Goal: Use online tool/utility: Utilize a website feature to perform a specific function

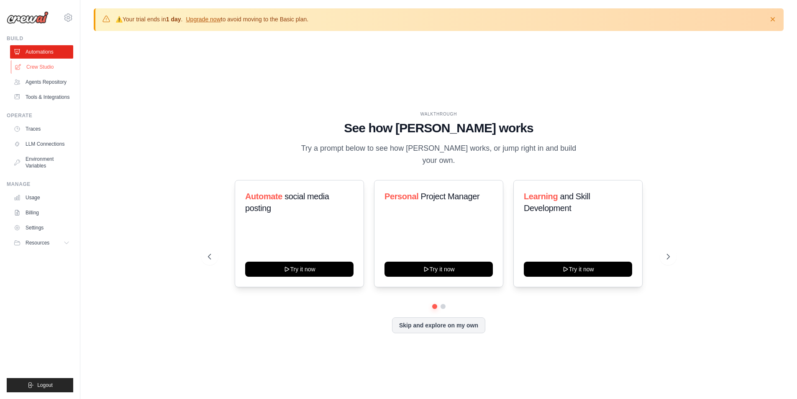
click at [54, 64] on link "Crew Studio" at bounding box center [42, 66] width 63 height 13
click at [43, 65] on link "Crew Studio" at bounding box center [42, 66] width 63 height 13
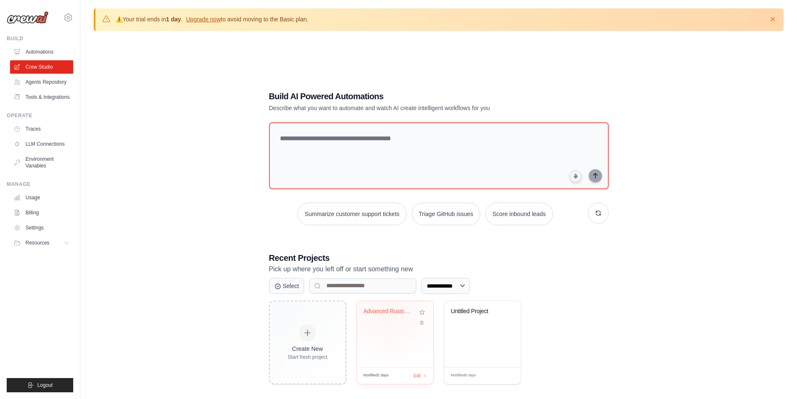
click at [389, 309] on div "Advanced Russian Crypto Digest Gene..." at bounding box center [389, 311] width 51 height 8
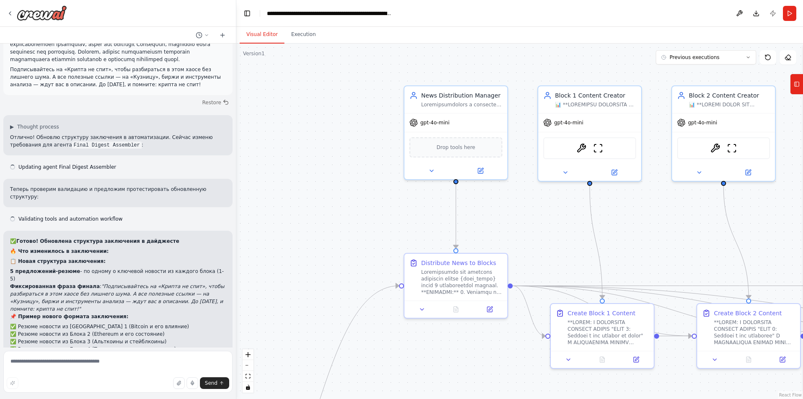
scroll to position [3090, 0]
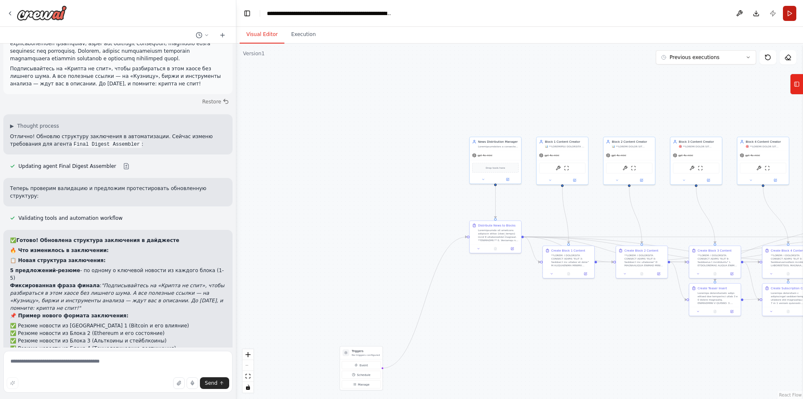
click at [786, 16] on button "Run" at bounding box center [789, 13] width 13 height 15
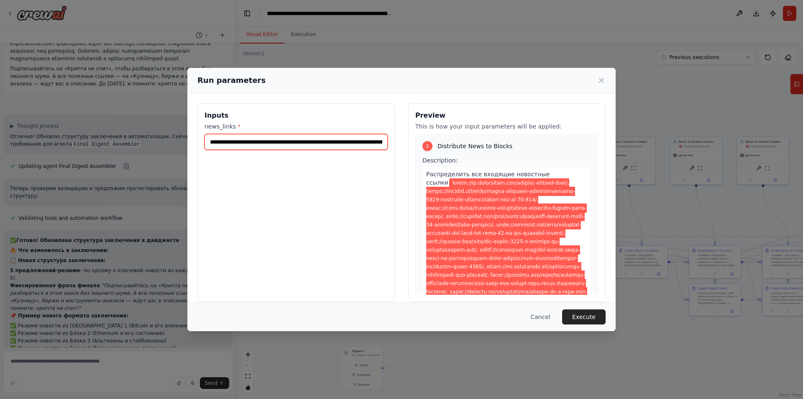
click at [331, 145] on input "news_links *" at bounding box center [296, 142] width 183 height 16
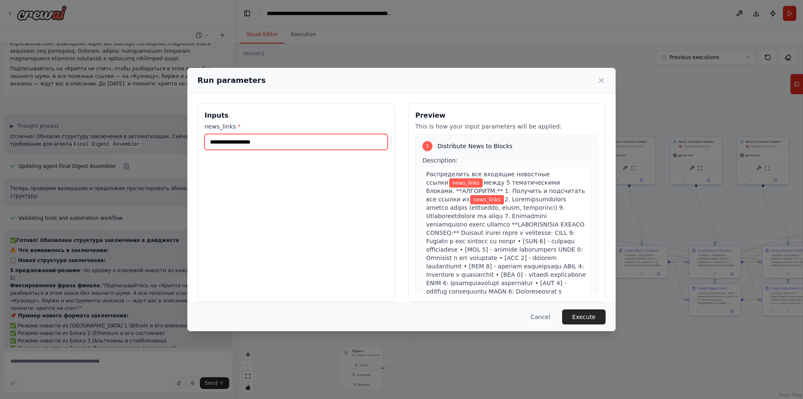
paste input "**********"
type input "**********"
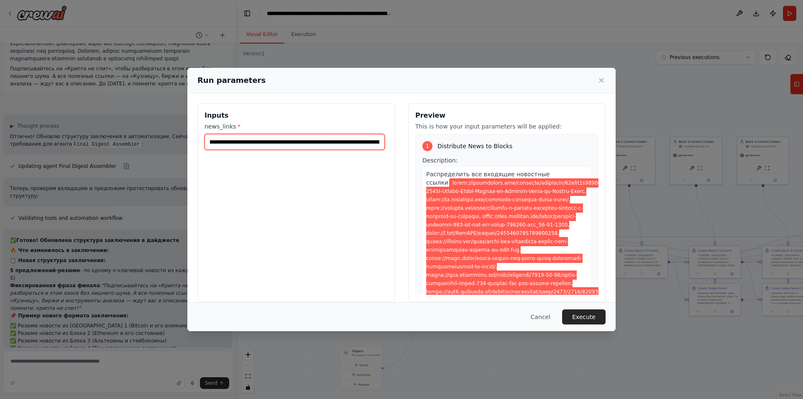
scroll to position [0, 432]
drag, startPoint x: 234, startPoint y: 142, endPoint x: 133, endPoint y: 141, distance: 101.2
click at [133, 141] on div "Run parameters Inputs news_links * Preview This is how your input parameters wi…" at bounding box center [401, 199] width 803 height 399
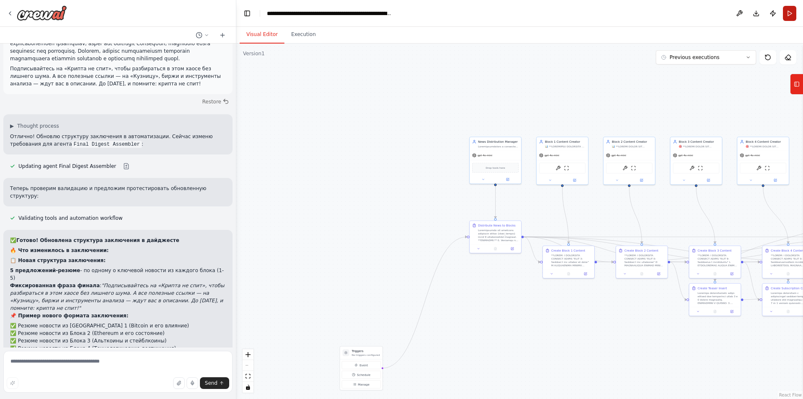
click at [788, 16] on button "Run" at bounding box center [789, 13] width 13 height 15
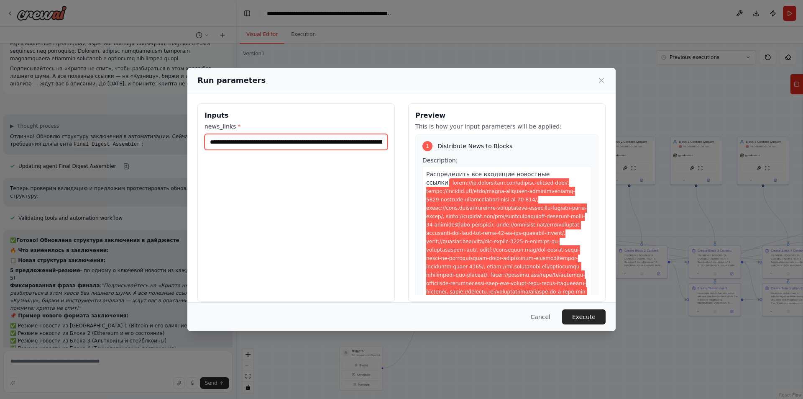
click at [256, 145] on input "news_links *" at bounding box center [296, 142] width 183 height 16
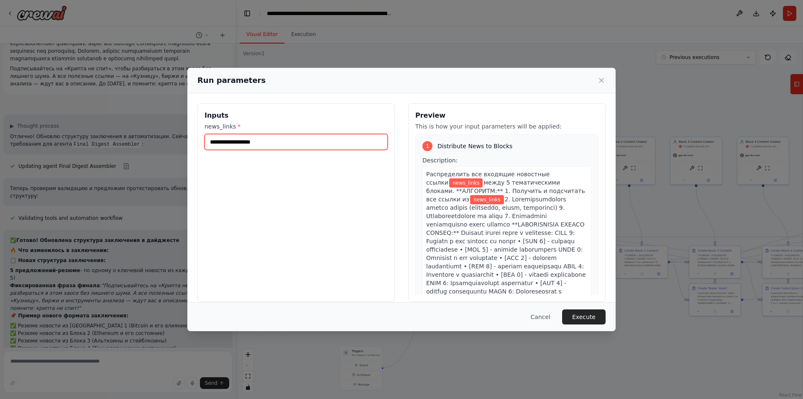
paste input "**********"
type input "**********"
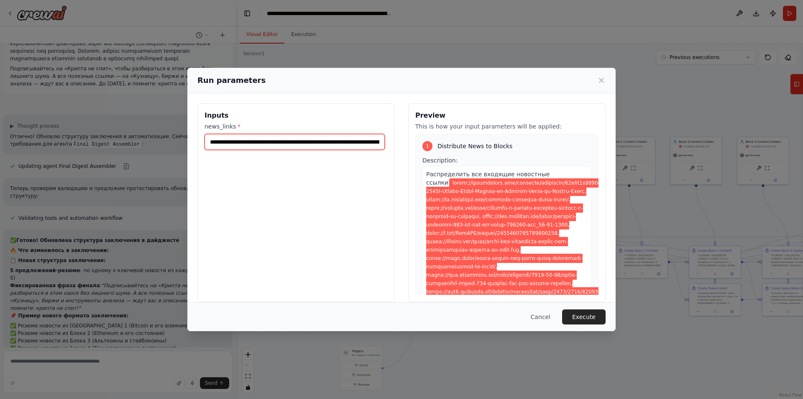
drag, startPoint x: 233, startPoint y: 142, endPoint x: 159, endPoint y: 145, distance: 73.7
click at [159, 145] on div "Run parameters Inputs news_links * Preview This is how your input parameters wi…" at bounding box center [401, 199] width 803 height 399
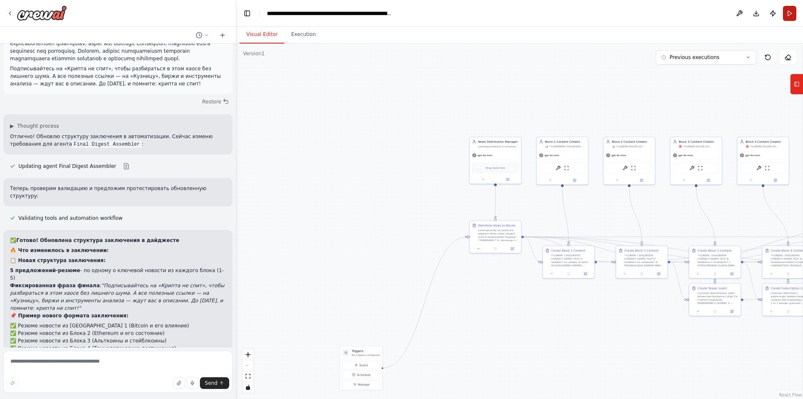
click at [790, 14] on button "Run" at bounding box center [789, 13] width 13 height 15
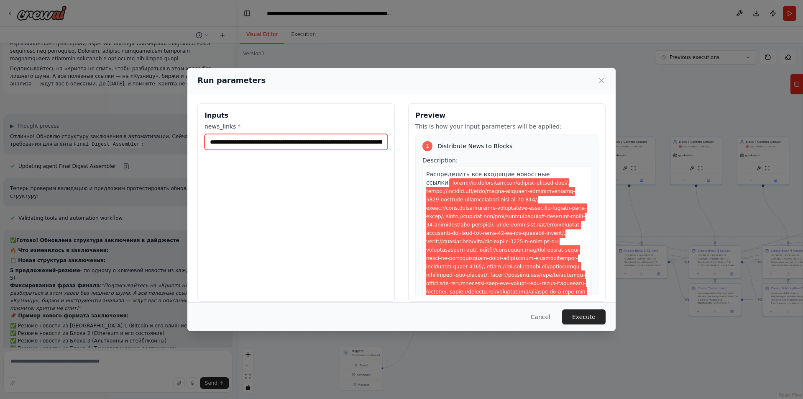
click at [309, 141] on input "news_links *" at bounding box center [296, 142] width 183 height 16
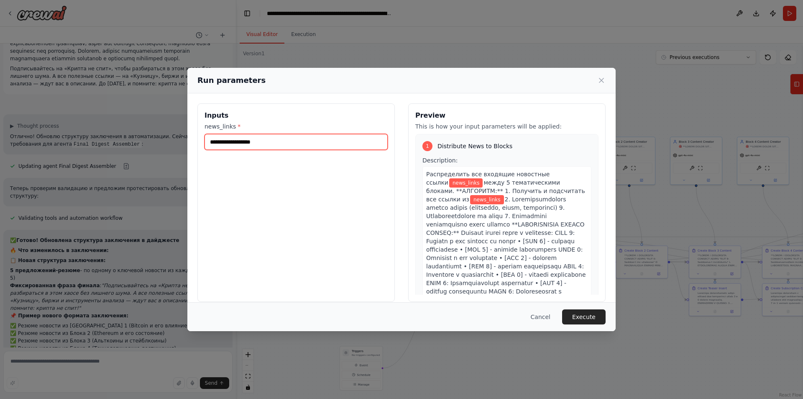
paste input "**********"
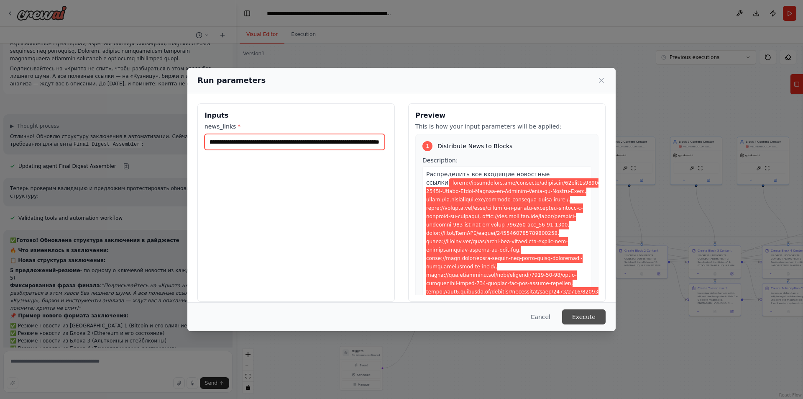
type input "**********"
click at [587, 313] on button "Execute" at bounding box center [584, 316] width 44 height 15
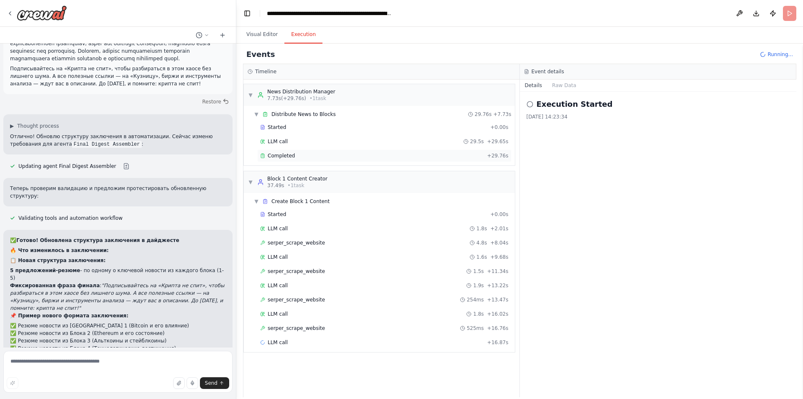
click at [292, 156] on div "Completed" at bounding box center [372, 155] width 224 height 7
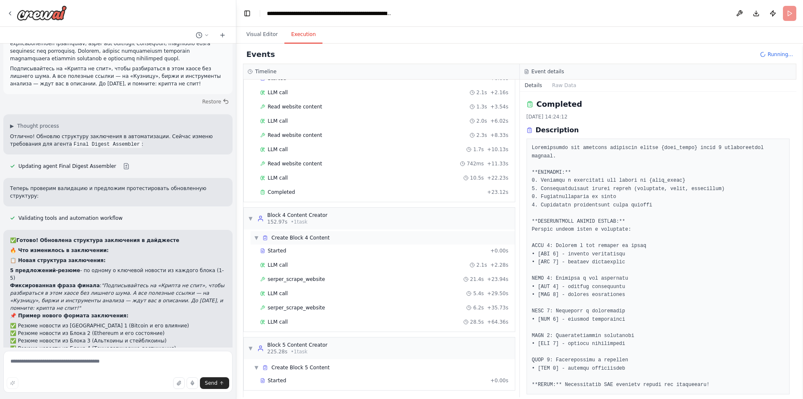
scroll to position [483, 0]
click at [290, 318] on div "LLM call 28.5s + 64.36s" at bounding box center [384, 319] width 249 height 7
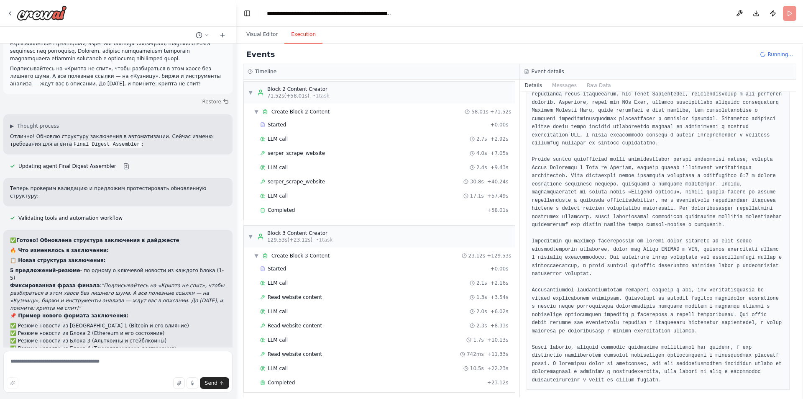
scroll to position [358, 0]
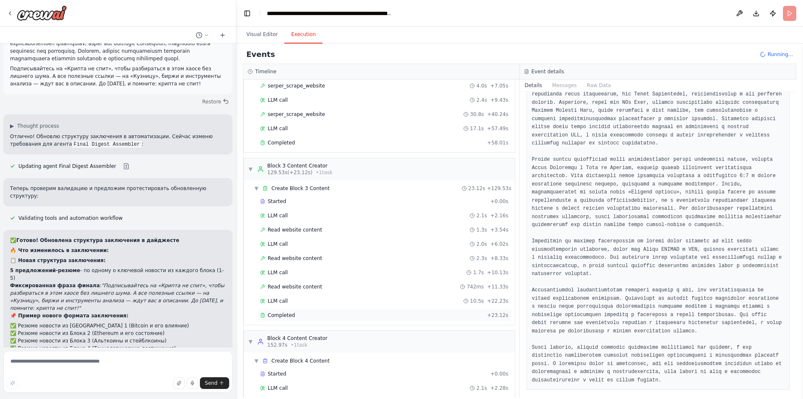
click at [300, 316] on div "Completed" at bounding box center [372, 315] width 224 height 7
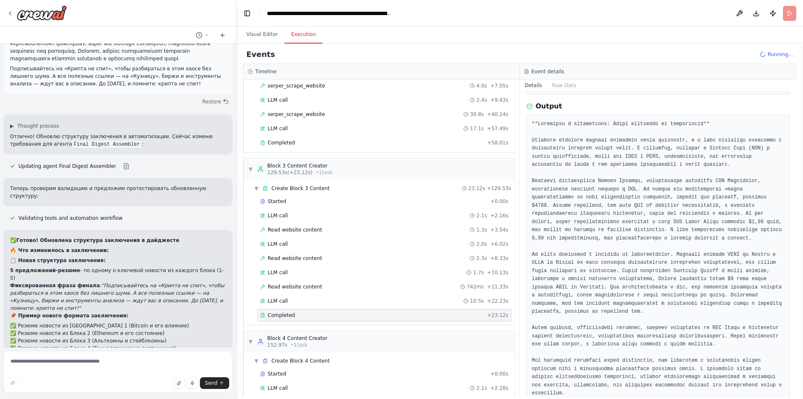
scroll to position [262, 0]
click at [317, 284] on div "Read website content 742ms + 11.33s" at bounding box center [384, 286] width 249 height 7
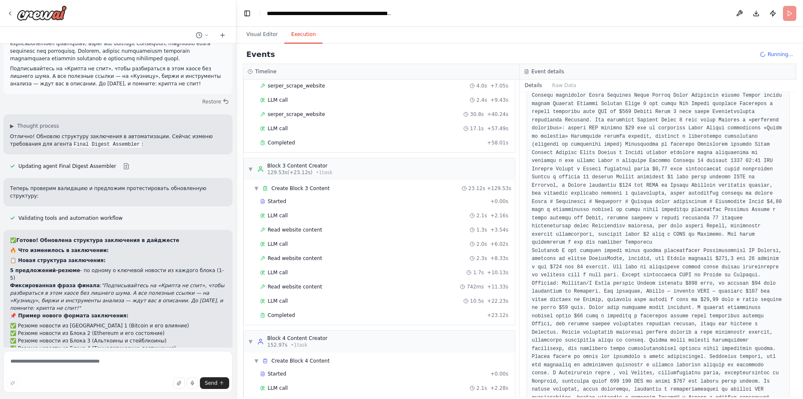
scroll to position [251, 0]
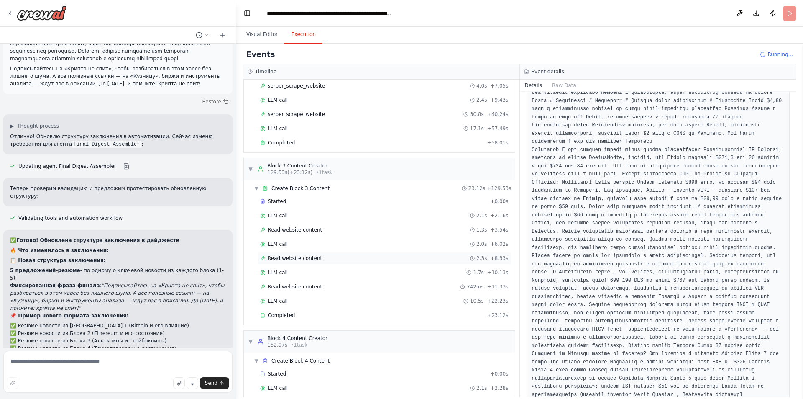
click at [312, 258] on span "Read website content" at bounding box center [295, 258] width 54 height 7
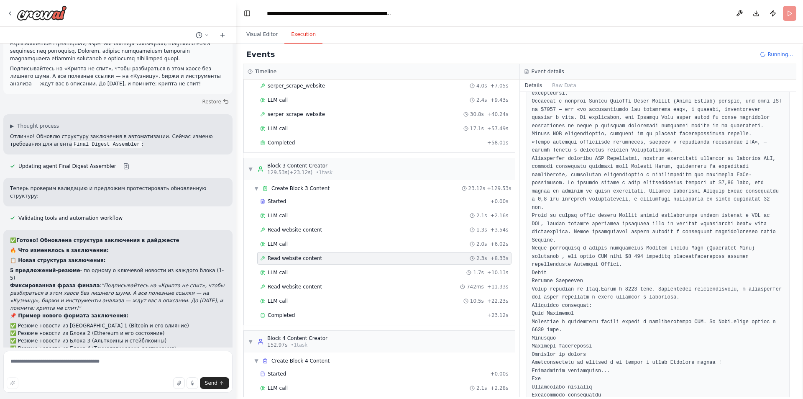
scroll to position [635, 0]
click at [306, 226] on span "Read website content" at bounding box center [295, 229] width 54 height 7
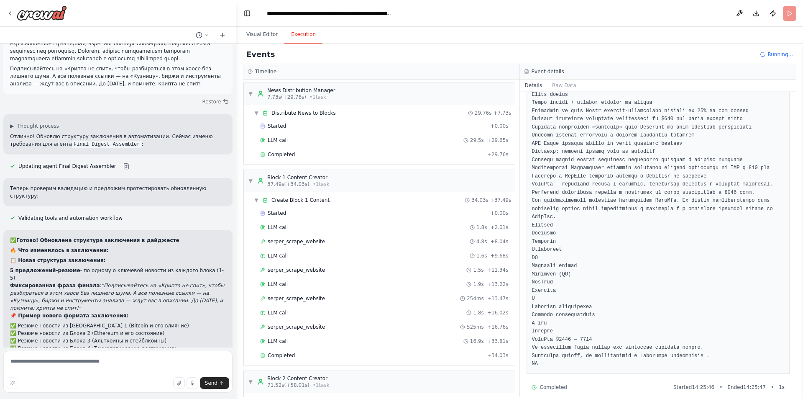
scroll to position [0, 0]
click at [300, 240] on span "serper_scrape_website" at bounding box center [296, 242] width 57 height 7
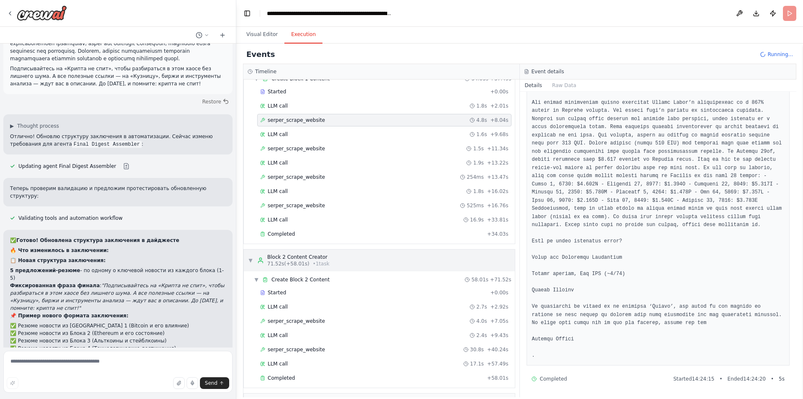
scroll to position [126, 0]
click at [284, 316] on span "serper_scrape_website" at bounding box center [296, 318] width 57 height 7
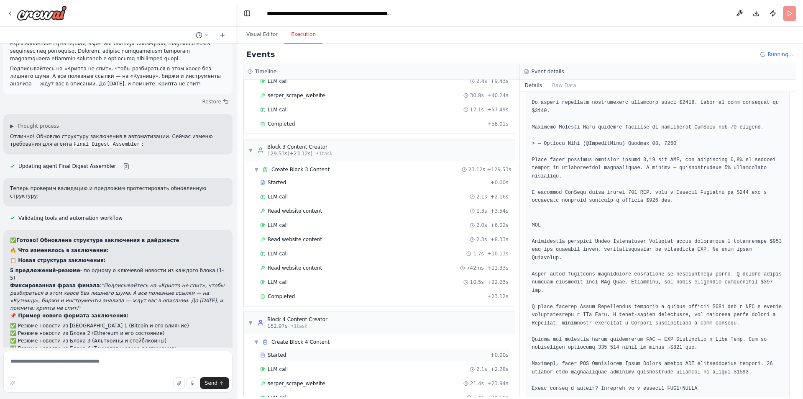
scroll to position [344, 0]
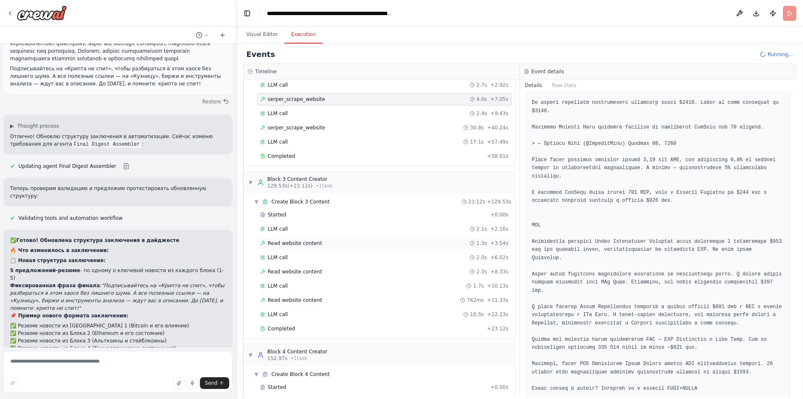
click at [299, 241] on span "Read website content" at bounding box center [295, 243] width 54 height 7
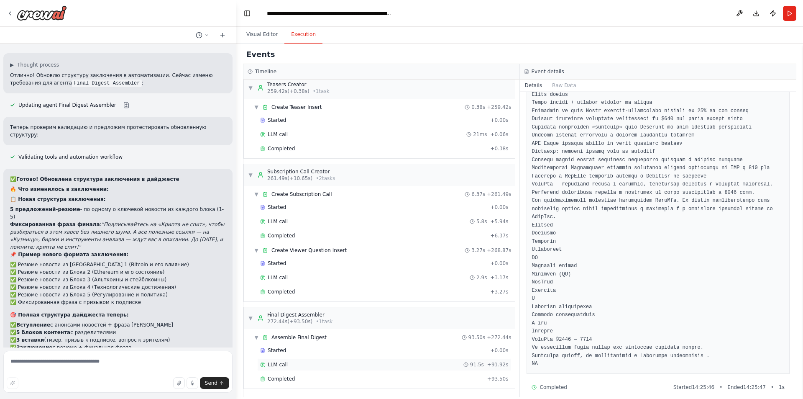
scroll to position [857, 0]
click at [293, 376] on div "Completed" at bounding box center [372, 377] width 224 height 7
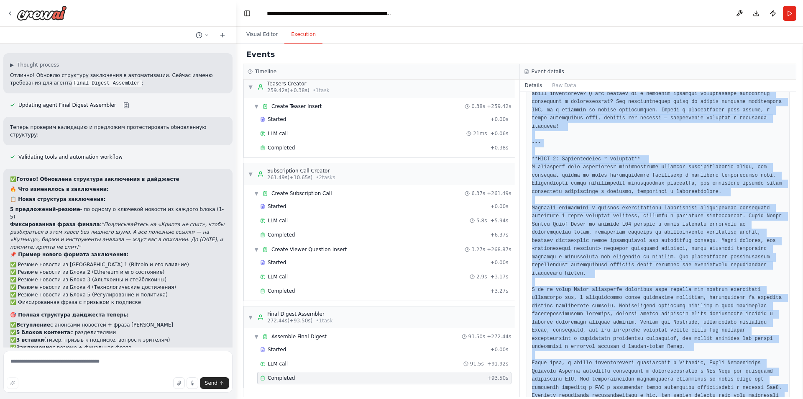
scroll to position [2514, 0]
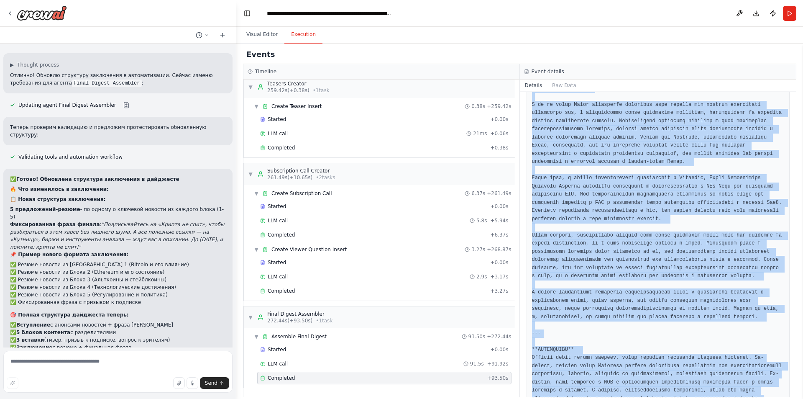
copy pre "**ВСТУПЛЕНИЕ** В хаосе криптомира, где каждый день приносит новые вызовы и возм…"
drag, startPoint x: 539, startPoint y: 277, endPoint x: 682, endPoint y: 376, distance: 174.4
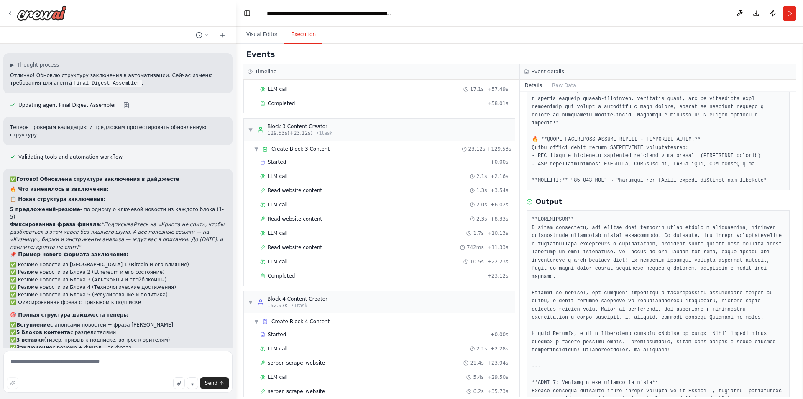
scroll to position [338, 0]
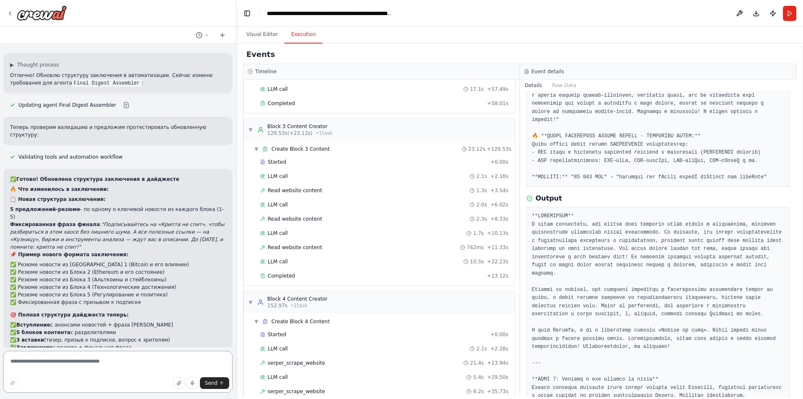
click at [117, 359] on textarea at bounding box center [117, 372] width 229 height 42
drag, startPoint x: 59, startPoint y: 370, endPoint x: 9, endPoint y: 371, distance: 49.8
click at [9, 371] on textarea "**********" at bounding box center [117, 372] width 229 height 42
click at [156, 370] on textarea "**********" at bounding box center [117, 372] width 229 height 42
paste textarea "**********"
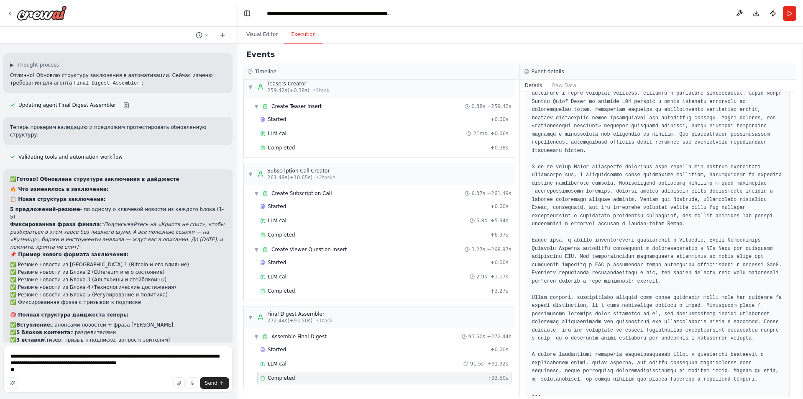
scroll to position [2514, 0]
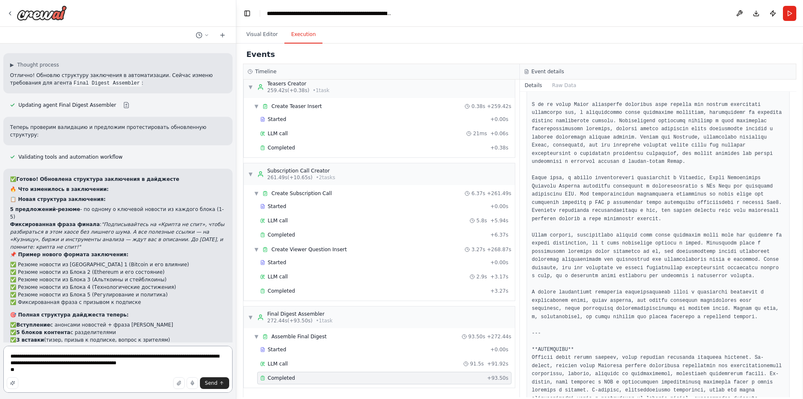
click at [113, 370] on textarea "**********" at bounding box center [117, 369] width 229 height 47
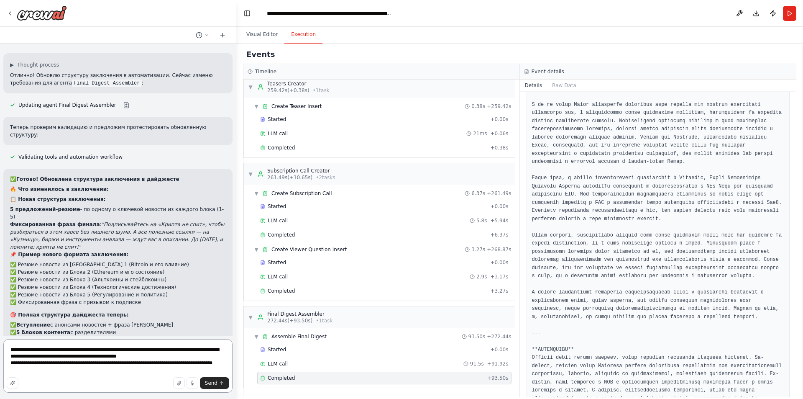
type textarea "**********"
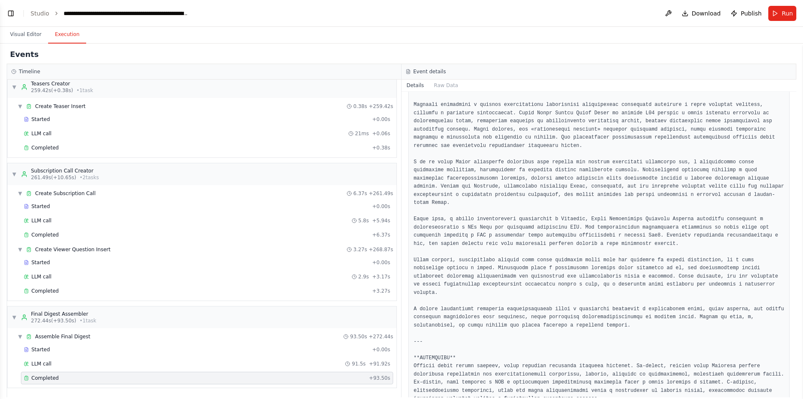
scroll to position [3582, 0]
click at [8, 13] on button "Toggle Left Sidebar" at bounding box center [11, 14] width 12 height 12
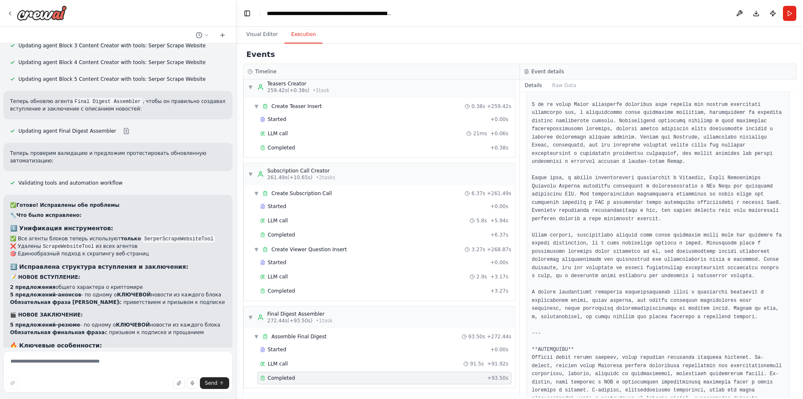
scroll to position [3722, 0]
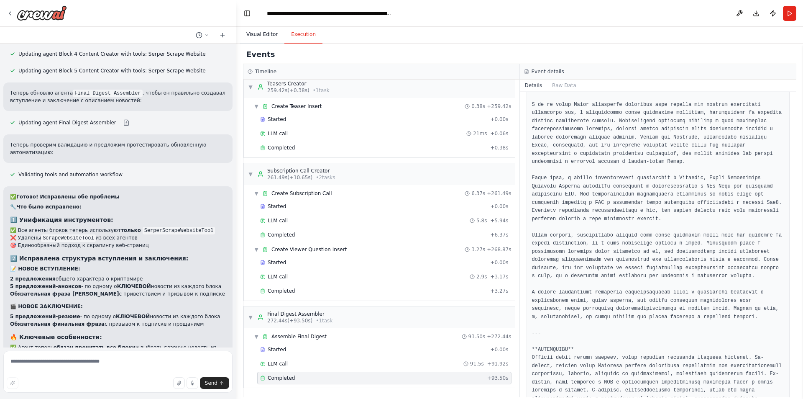
click at [250, 30] on button "Visual Editor" at bounding box center [262, 35] width 45 height 18
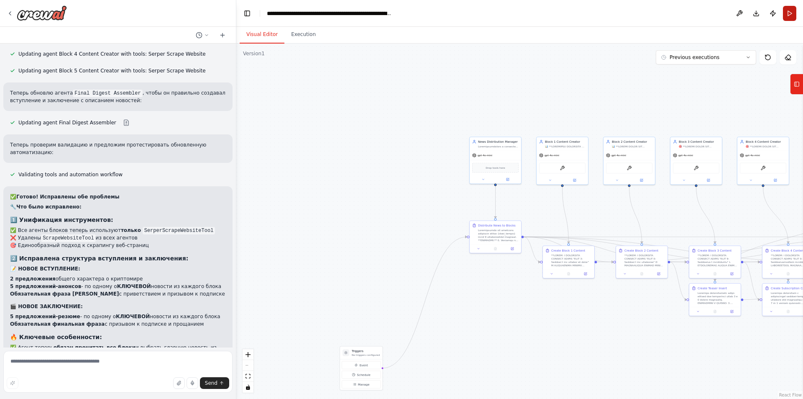
click at [790, 12] on button "Run" at bounding box center [789, 13] width 13 height 15
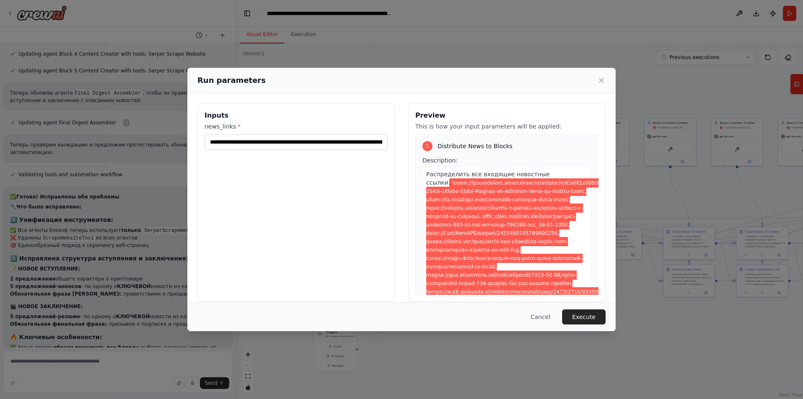
drag, startPoint x: 402, startPoint y: 301, endPoint x: 283, endPoint y: 223, distance: 142.4
click at [283, 223] on body "Hello! I'm the CrewAI assistant. What kind of automation do you want to build? …" at bounding box center [401, 199] width 803 height 399
click at [592, 315] on button "Execute" at bounding box center [584, 316] width 44 height 15
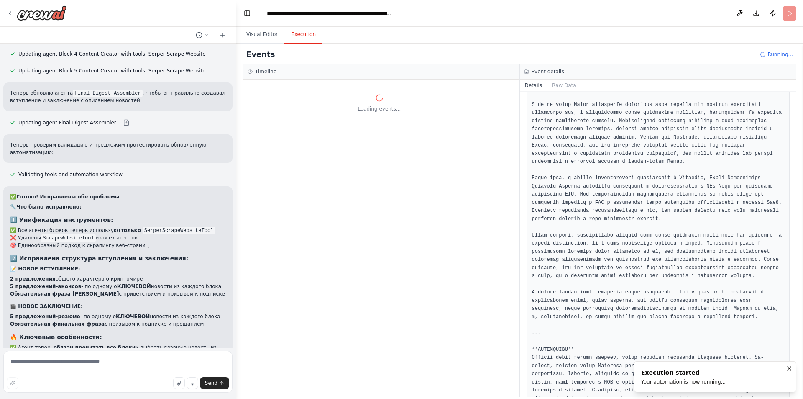
scroll to position [0, 0]
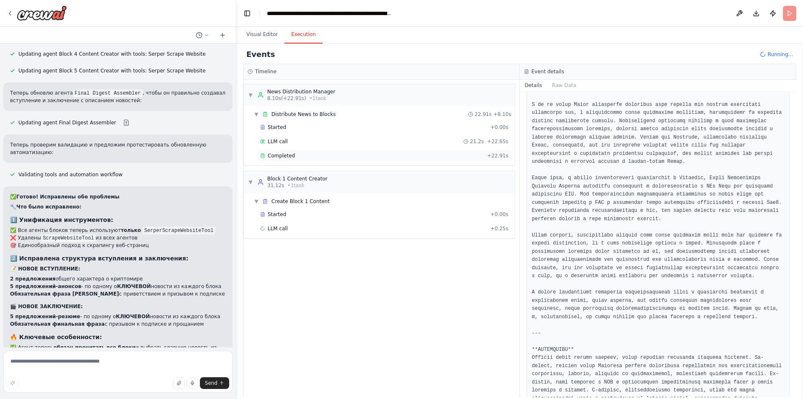
click at [294, 155] on div "Completed" at bounding box center [372, 155] width 224 height 7
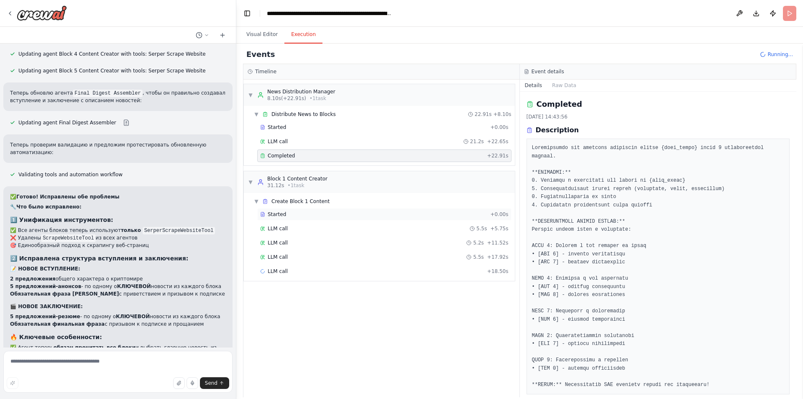
click at [301, 215] on div "Started" at bounding box center [373, 214] width 227 height 7
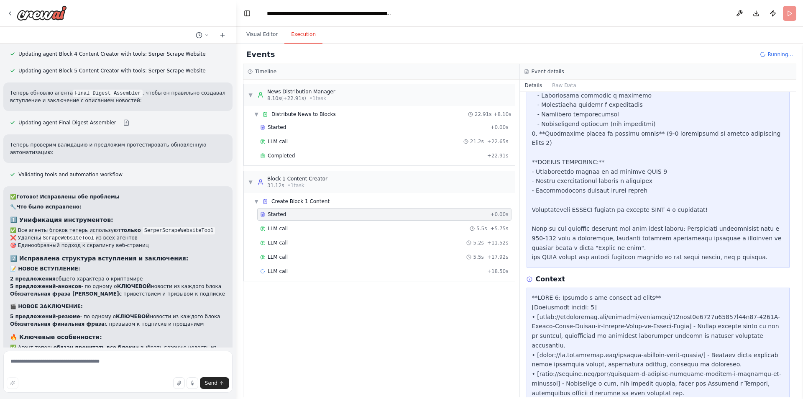
scroll to position [795, 0]
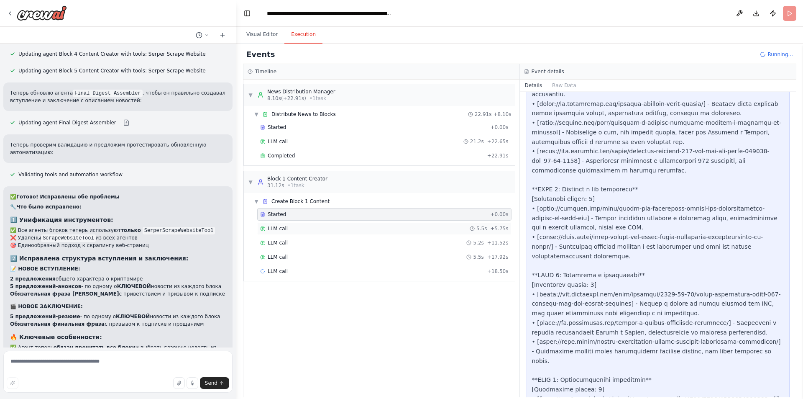
click at [326, 229] on div "LLM call 5.5s + 5.75s" at bounding box center [384, 228] width 249 height 7
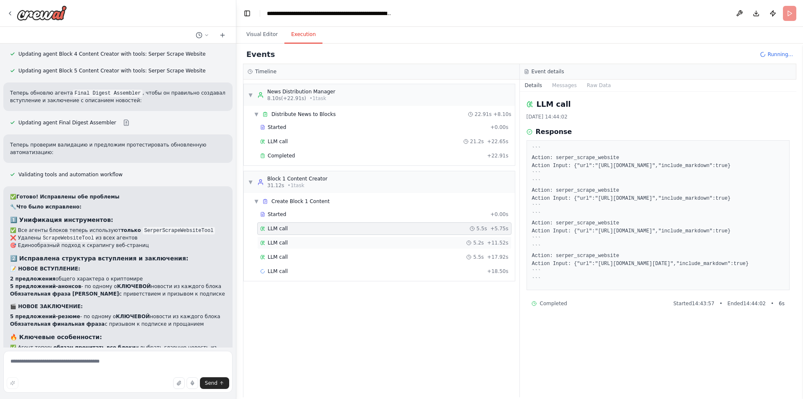
click at [322, 241] on div "LLM call 5.2s + 11.52s" at bounding box center [384, 242] width 249 height 7
click at [320, 254] on div "LLM call 5.5s + 17.92s" at bounding box center [384, 257] width 249 height 7
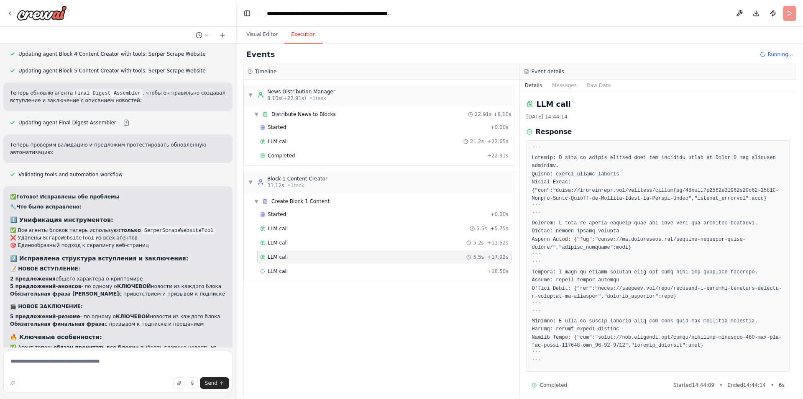
drag, startPoint x: 317, startPoint y: 264, endPoint x: 314, endPoint y: 277, distance: 14.1
click at [317, 264] on div "Started + 0.00s LLM call 5.5s + 5.75s LLM call 5.2s + 11.52s LLM call 5.5s + 17…" at bounding box center [383, 243] width 264 height 71
click at [317, 272] on div "LLM call + 18.50s" at bounding box center [384, 271] width 249 height 7
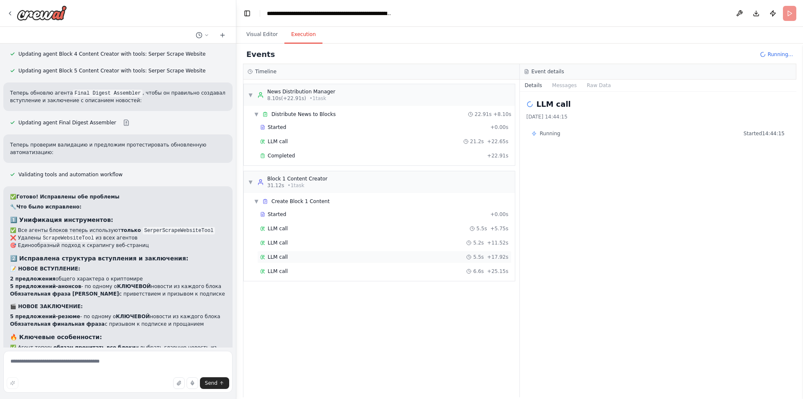
click at [325, 252] on div "LLM call 5.5s + 17.92s" at bounding box center [384, 257] width 254 height 13
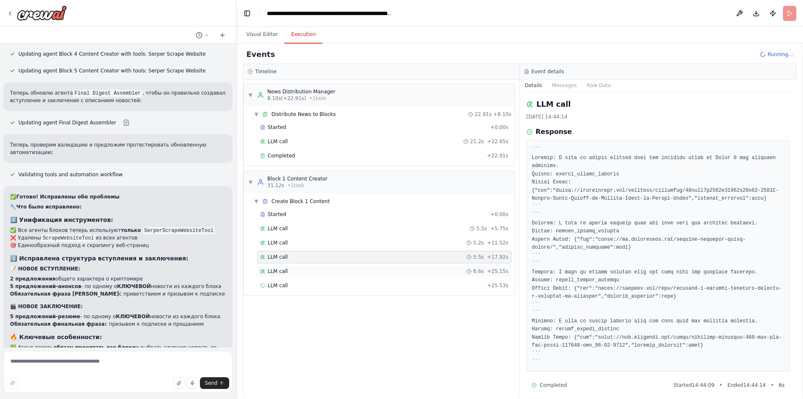
click at [303, 271] on div "LLM call 6.6s + 25.15s" at bounding box center [384, 271] width 249 height 7
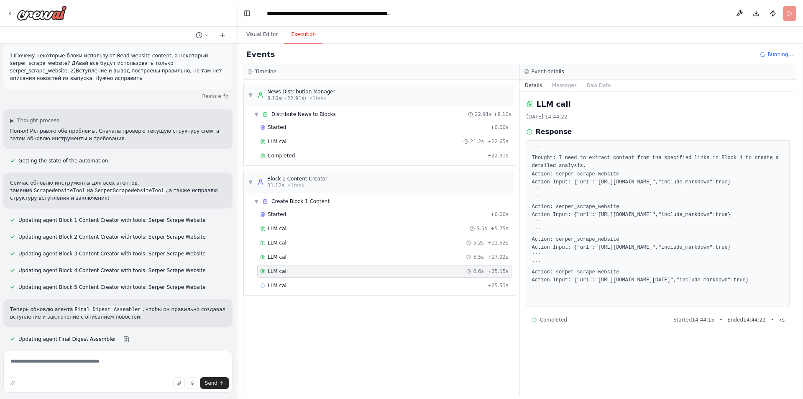
scroll to position [3471, 0]
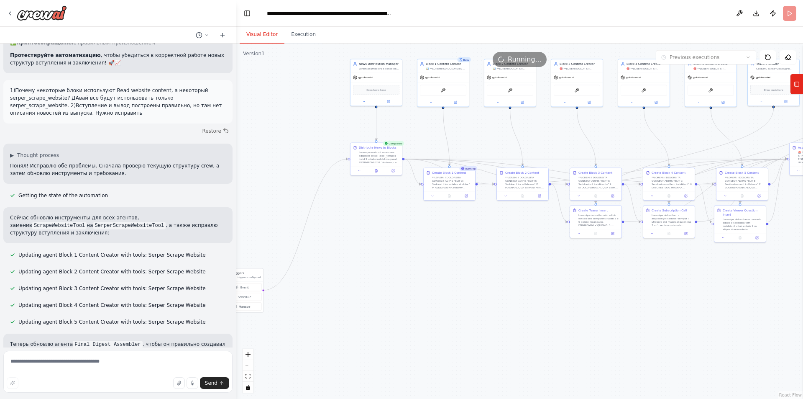
click at [256, 36] on button "Visual Editor" at bounding box center [262, 35] width 45 height 18
click at [308, 38] on button "Execution" at bounding box center [303, 35] width 38 height 18
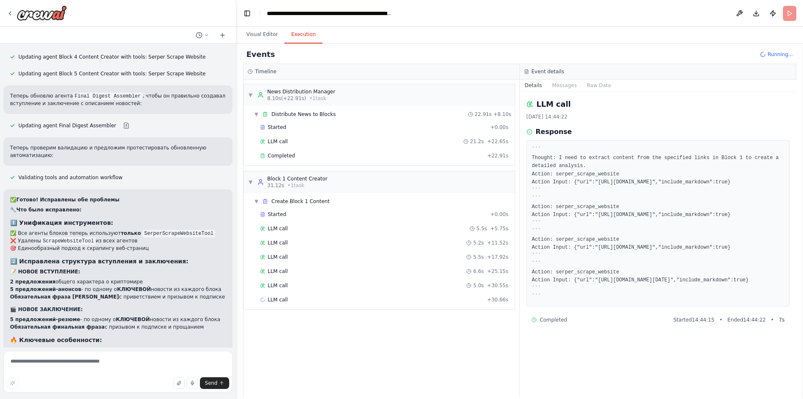
scroll to position [3722, 0]
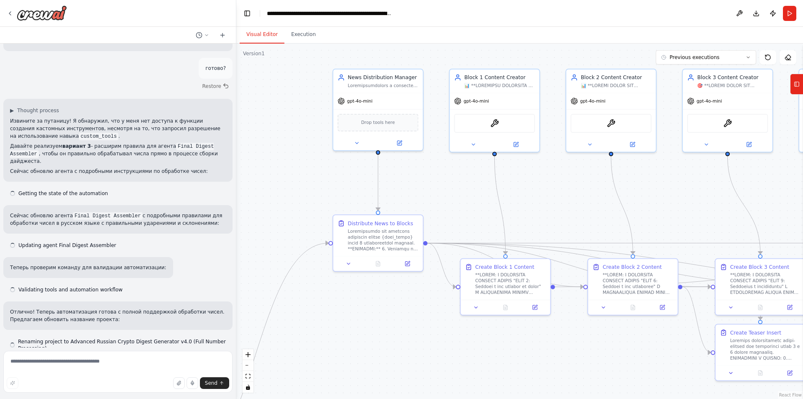
drag, startPoint x: 318, startPoint y: 196, endPoint x: 263, endPoint y: 164, distance: 63.2
click at [263, 164] on div ".deletable-edge-delete-btn { width: 20px; height: 20px; border: 0px solid #ffff…" at bounding box center [519, 221] width 567 height 355
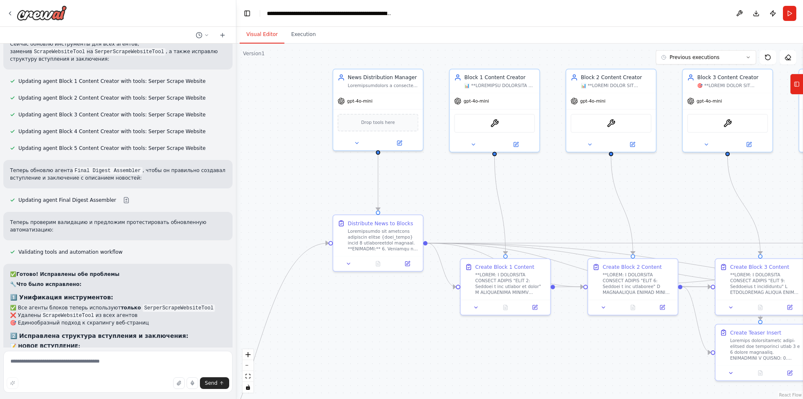
scroll to position [3661, 0]
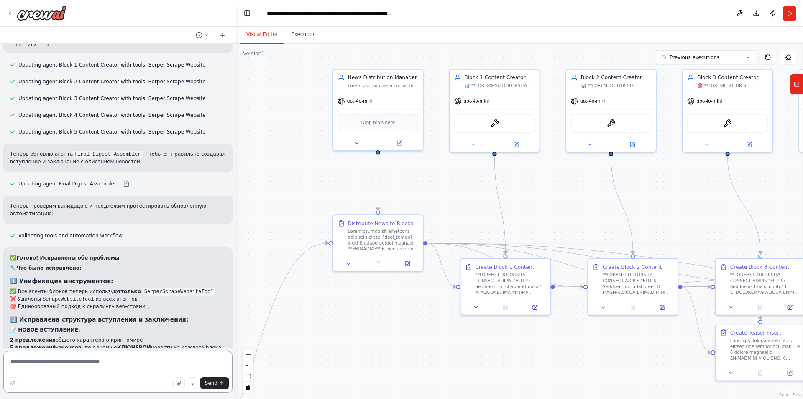
click at [115, 364] on textarea at bounding box center [117, 372] width 229 height 42
drag, startPoint x: 195, startPoint y: 169, endPoint x: 128, endPoint y: 172, distance: 67.4
click at [128, 287] on li "✅ Все агенты блоков теперь используют только SerperScrapeWebsiteTool" at bounding box center [118, 291] width 216 height 8
copy code "SerperScrapeWebsiteTool"
click at [114, 357] on textarea "**********" at bounding box center [117, 372] width 229 height 42
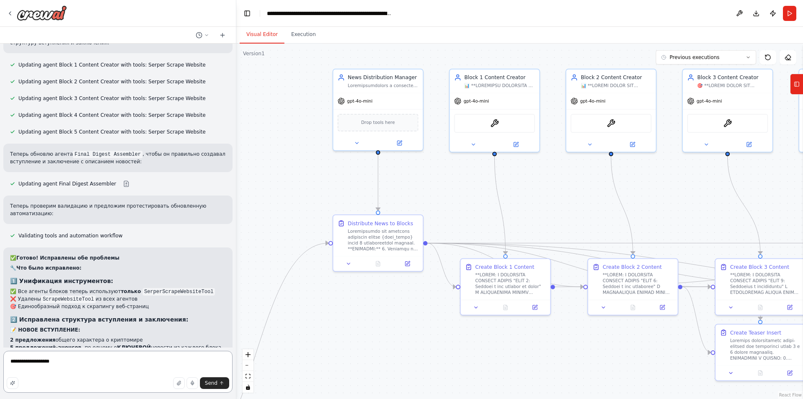
paste textarea "**********"
drag, startPoint x: 87, startPoint y: 178, endPoint x: 41, endPoint y: 180, distance: 46.9
click at [41, 295] on code "ScrapeWebsiteTool" at bounding box center [68, 299] width 54 height 8
copy code "ScrapeWebsiteTool"
click at [158, 358] on textarea "**********" at bounding box center [117, 372] width 229 height 42
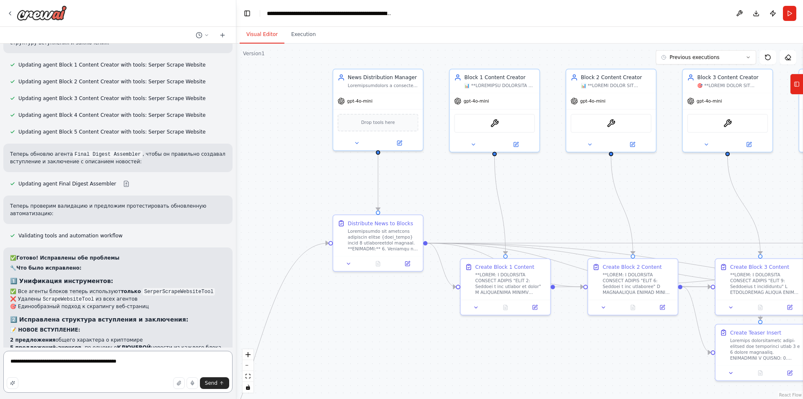
paste textarea "**********"
type textarea "**********"
click at [795, 90] on icon at bounding box center [797, 83] width 6 height 13
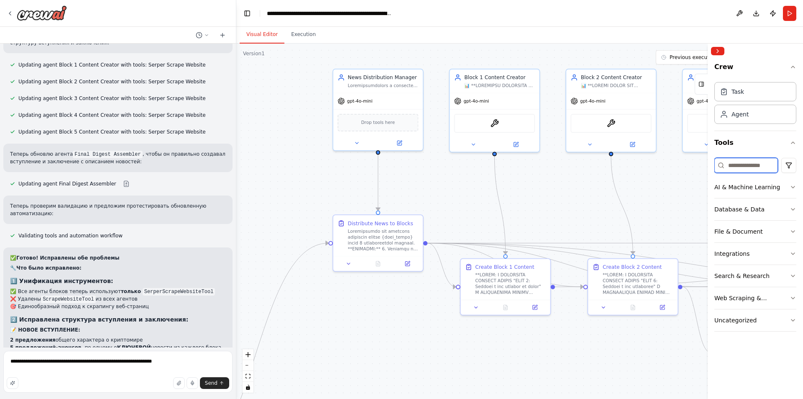
click at [738, 161] on input at bounding box center [747, 165] width 64 height 15
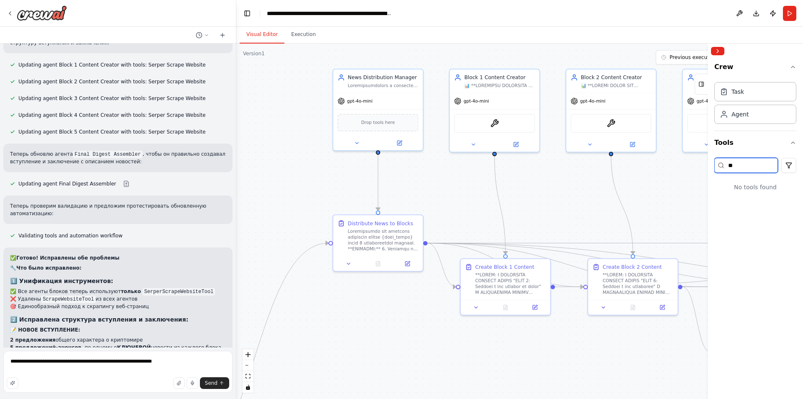
drag, startPoint x: 738, startPoint y: 168, endPoint x: 723, endPoint y: 167, distance: 15.5
click at [723, 167] on div "**" at bounding box center [747, 165] width 64 height 15
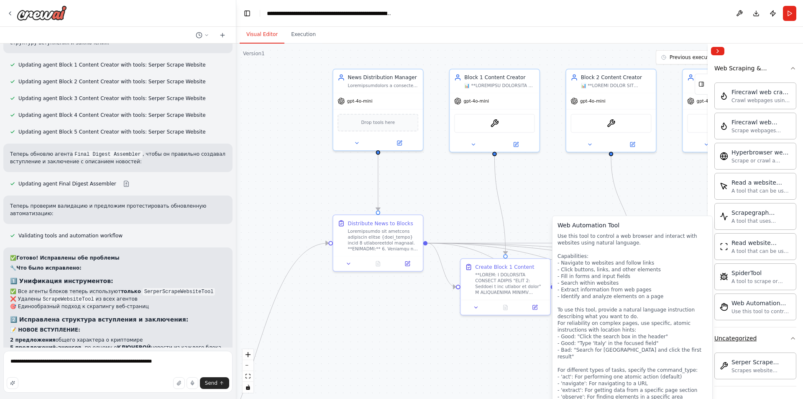
scroll to position [179, 0]
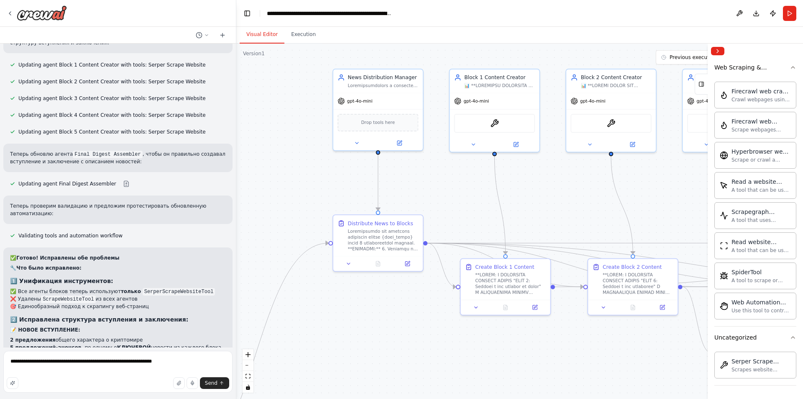
type input "*******"
click at [193, 363] on textarea "**********" at bounding box center [117, 372] width 229 height 42
type textarea "**********"
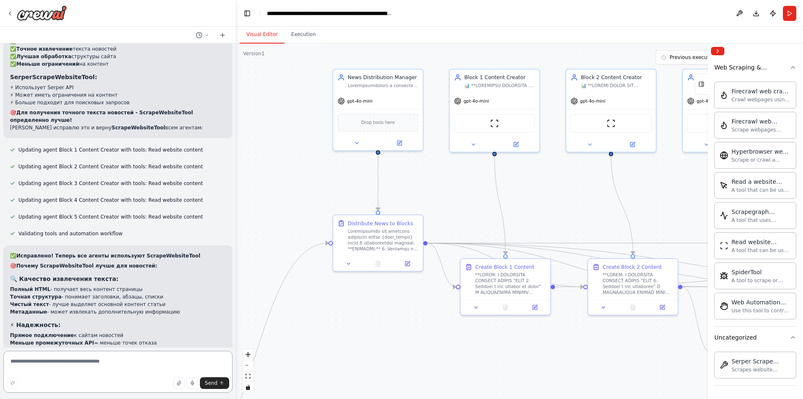
scroll to position [4223, 0]
click at [789, 19] on button "Run" at bounding box center [789, 13] width 13 height 15
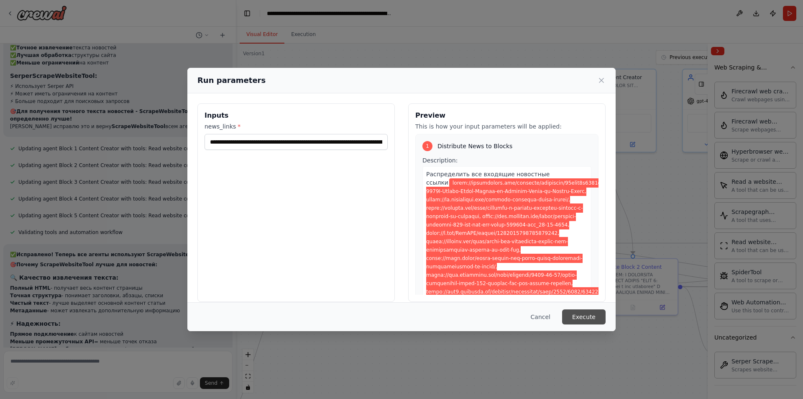
click at [591, 316] on button "Execute" at bounding box center [584, 316] width 44 height 15
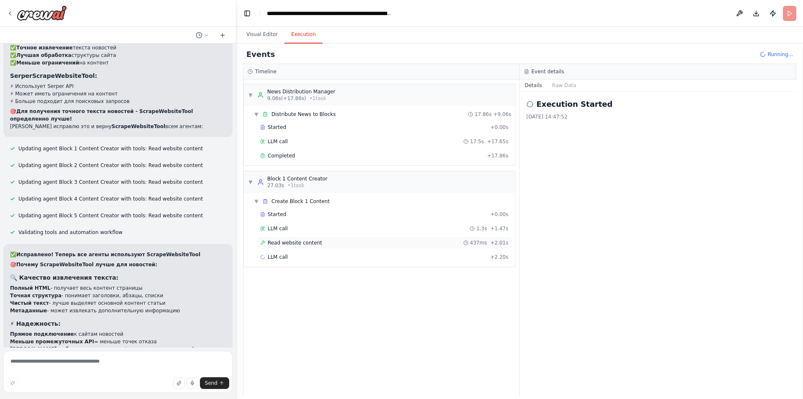
click at [330, 241] on div "Read website content 437ms + 2.01s" at bounding box center [384, 242] width 249 height 7
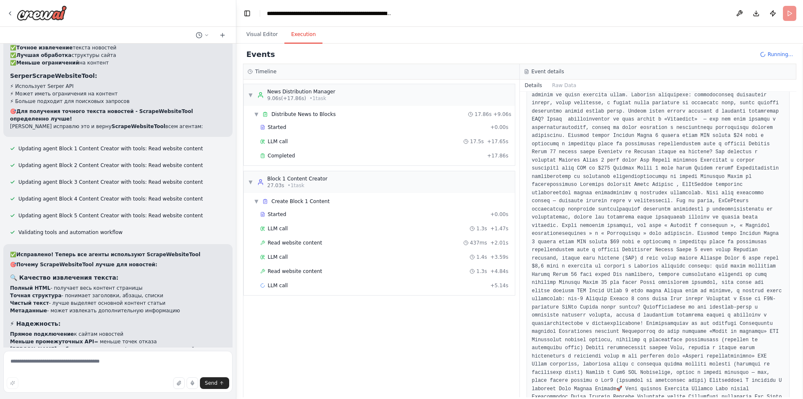
scroll to position [747, 0]
click at [333, 274] on div "Read website content 1.3s + 4.84s" at bounding box center [384, 271] width 249 height 7
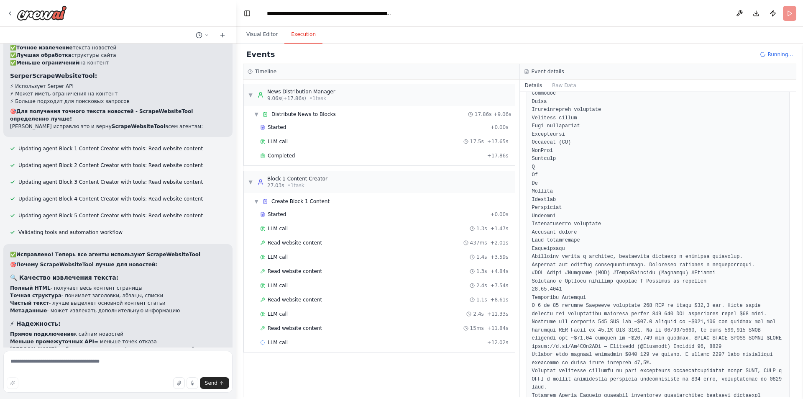
scroll to position [209, 0]
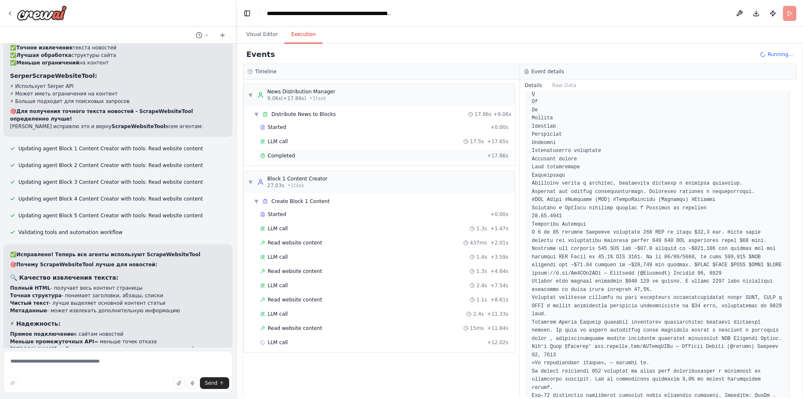
click at [297, 154] on div "Completed" at bounding box center [372, 155] width 224 height 7
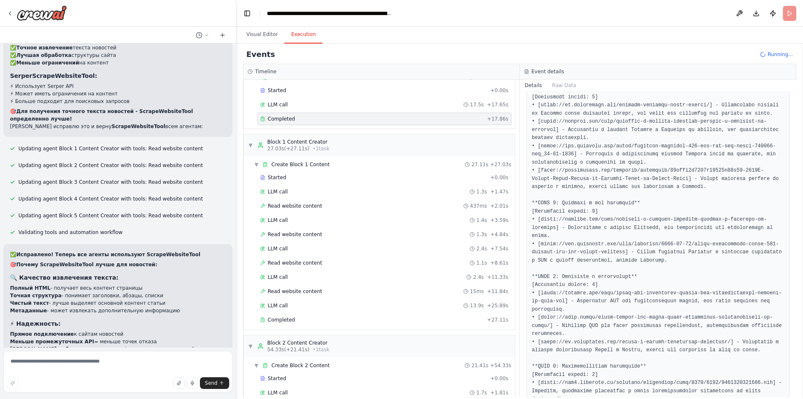
scroll to position [251, 0]
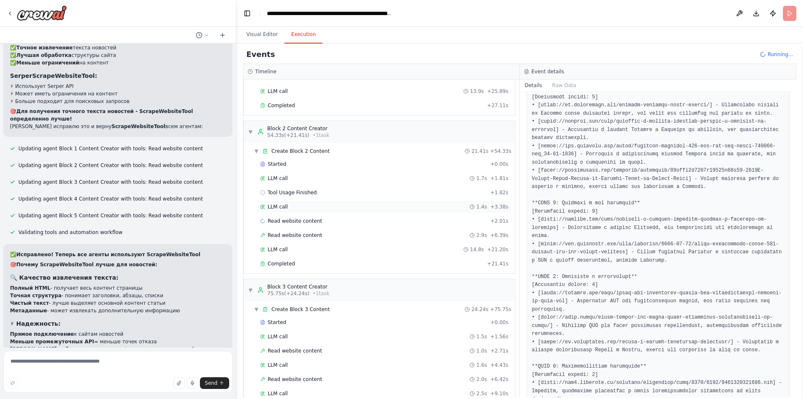
click at [305, 208] on div "LLM call 1.4s + 3.38s" at bounding box center [384, 206] width 249 height 7
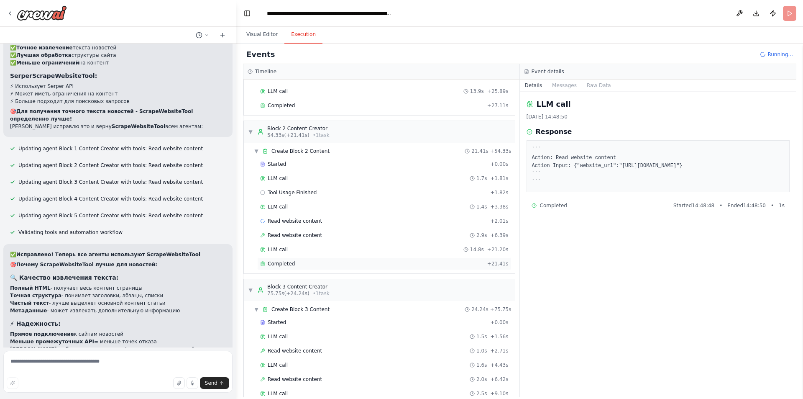
click at [292, 264] on span "Completed" at bounding box center [281, 263] width 27 height 7
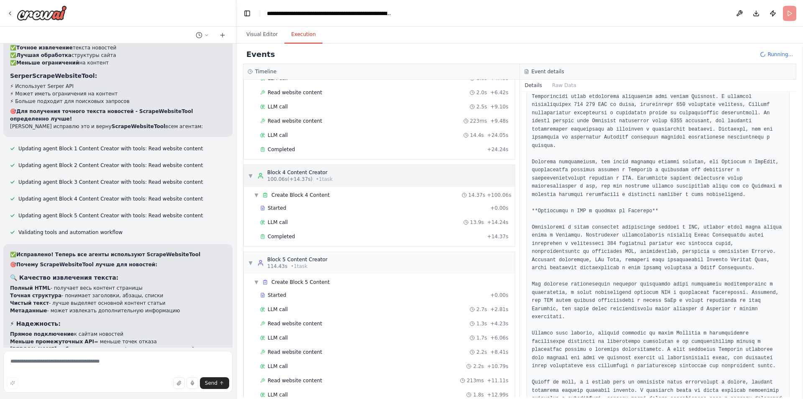
scroll to position [654, 0]
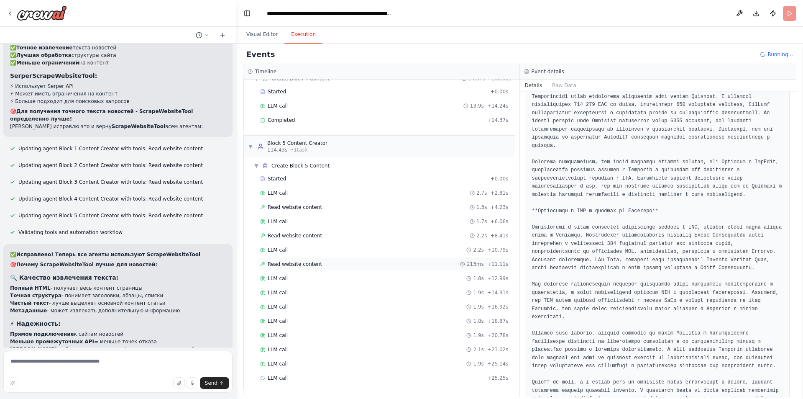
click at [282, 262] on span "Read website content" at bounding box center [295, 264] width 54 height 7
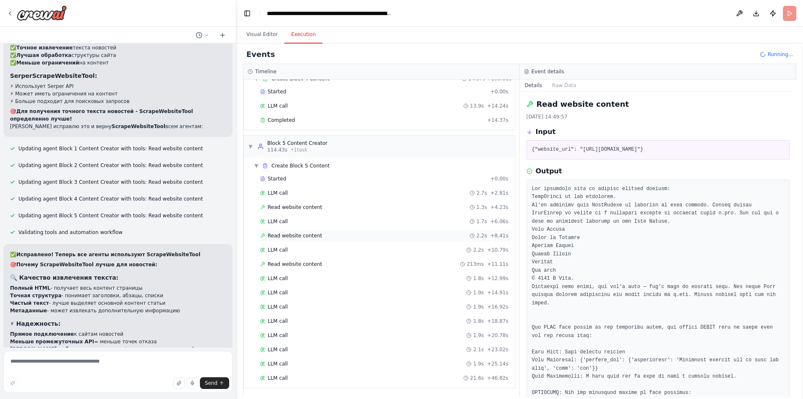
click at [311, 237] on span "Read website content" at bounding box center [295, 235] width 54 height 7
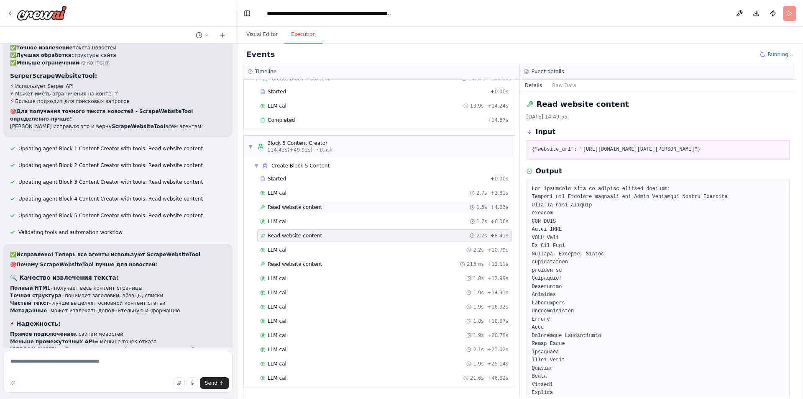
click at [328, 205] on div "Read website content 1.3s + 4.23s" at bounding box center [384, 207] width 249 height 7
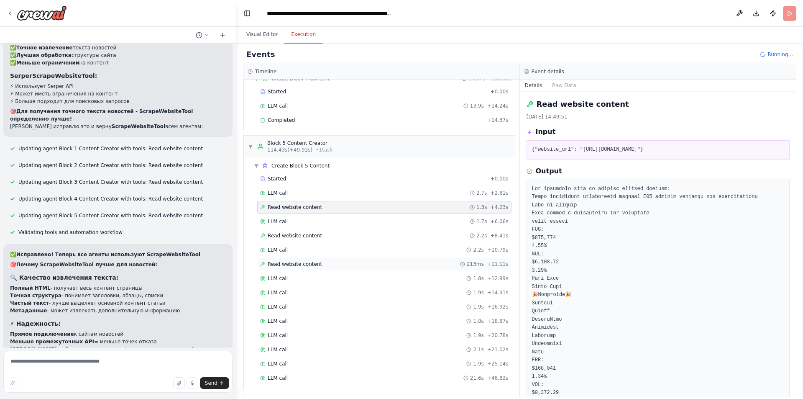
click at [312, 267] on span "Read website content" at bounding box center [295, 264] width 54 height 7
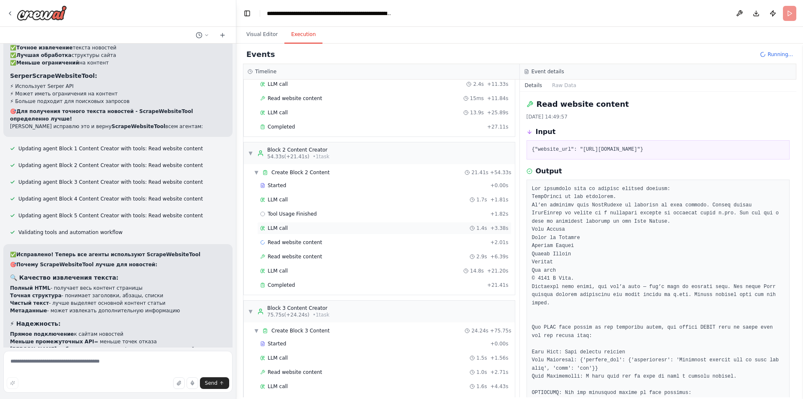
scroll to position [194, 0]
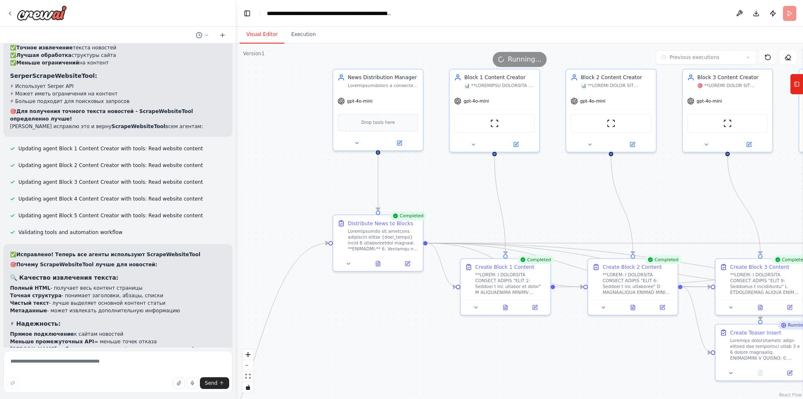
click at [267, 34] on button "Visual Editor" at bounding box center [262, 35] width 45 height 18
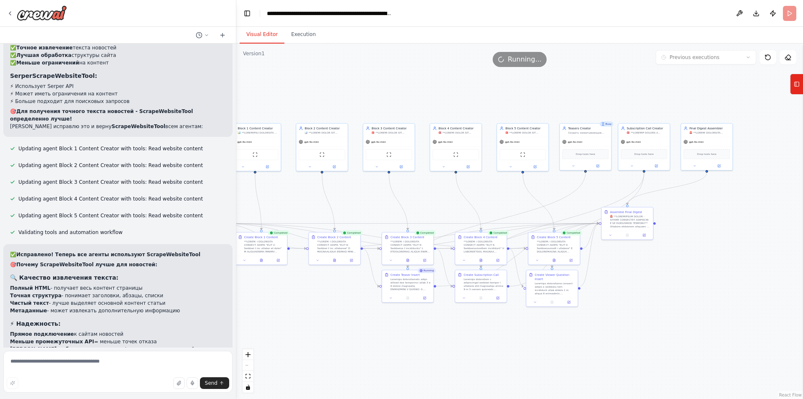
drag, startPoint x: 598, startPoint y: 205, endPoint x: 412, endPoint y: 205, distance: 186.2
click at [412, 208] on div ".deletable-edge-delete-btn { width: 20px; height: 20px; border: 0px solid #ffff…" at bounding box center [519, 221] width 567 height 355
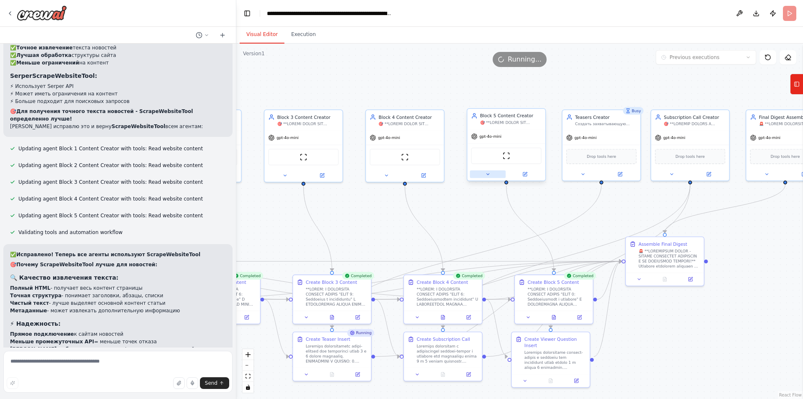
click at [489, 174] on icon at bounding box center [487, 174] width 5 height 5
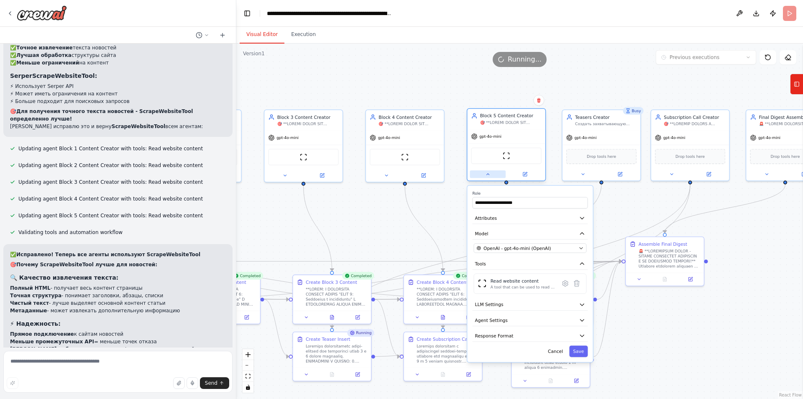
click at [487, 172] on icon at bounding box center [487, 174] width 5 height 5
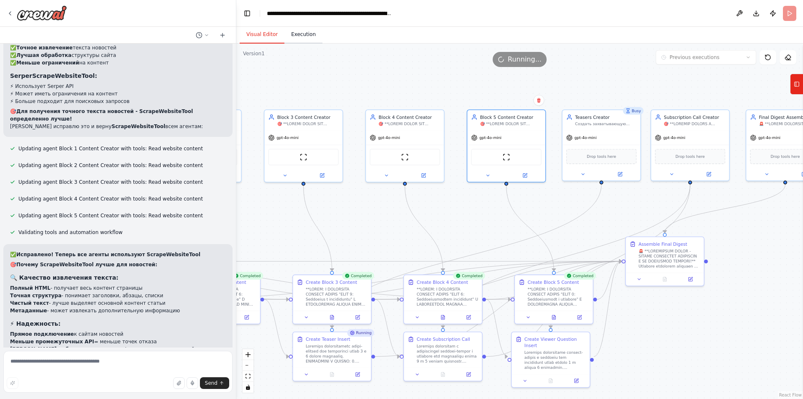
click at [295, 35] on button "Execution" at bounding box center [303, 35] width 38 height 18
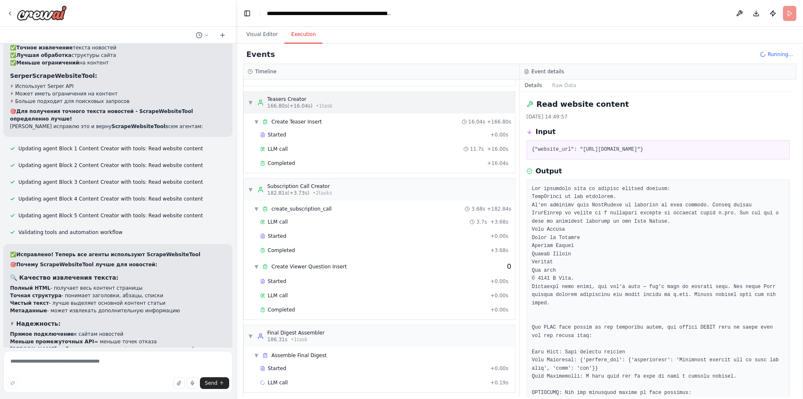
scroll to position [974, 0]
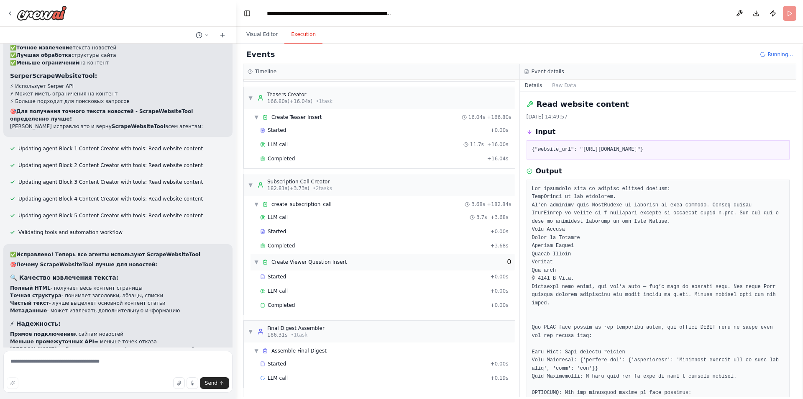
click at [507, 264] on div "0" at bounding box center [509, 262] width 4 height 10
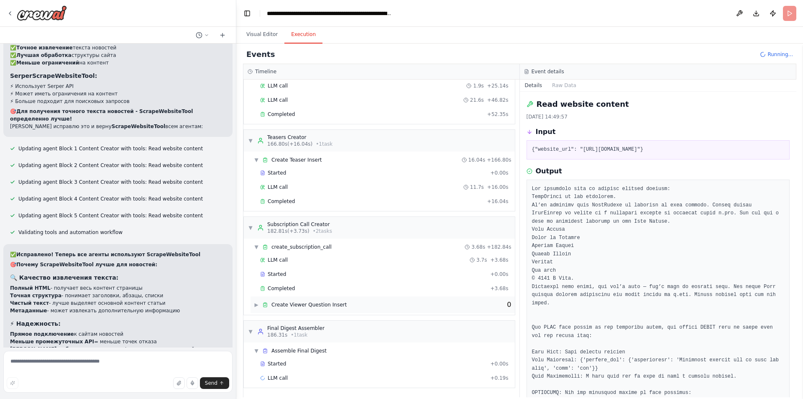
click at [492, 302] on div "▶ Create Viewer Question Insert 0" at bounding box center [383, 304] width 264 height 17
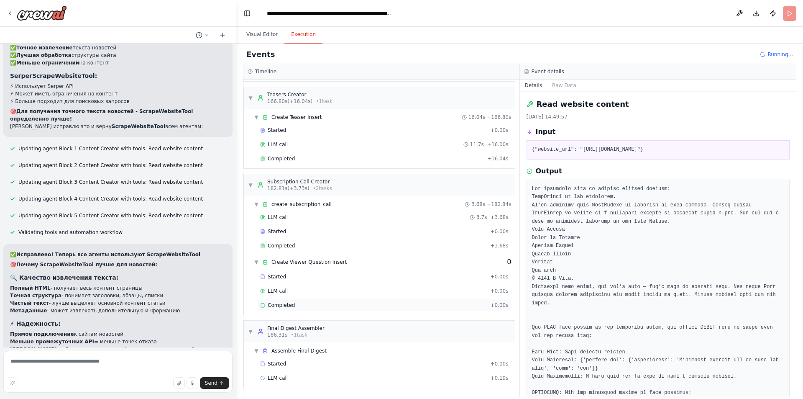
click at [289, 310] on div "Completed + 0.00s" at bounding box center [384, 305] width 254 height 13
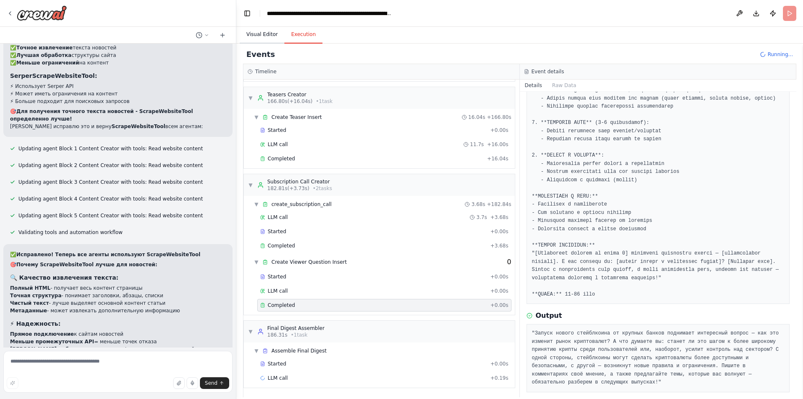
click at [255, 28] on button "Visual Editor" at bounding box center [262, 35] width 45 height 18
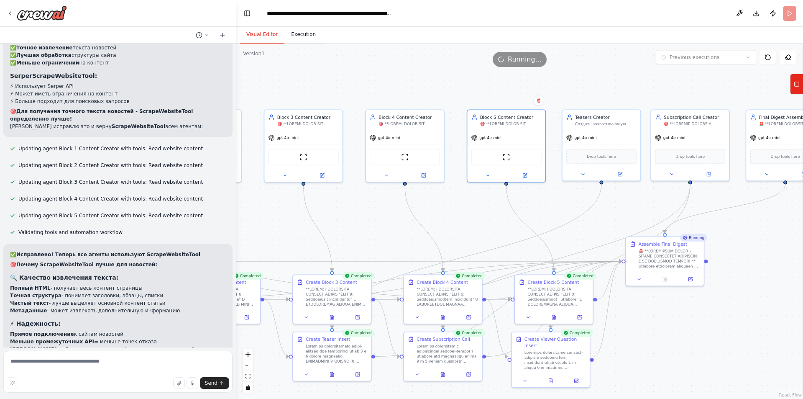
click at [295, 31] on button "Execution" at bounding box center [303, 35] width 38 height 18
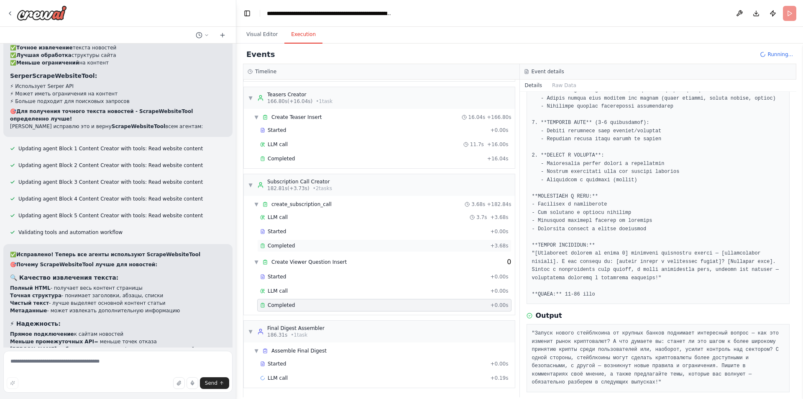
click at [385, 250] on div "Completed + 3.68s" at bounding box center [384, 245] width 254 height 13
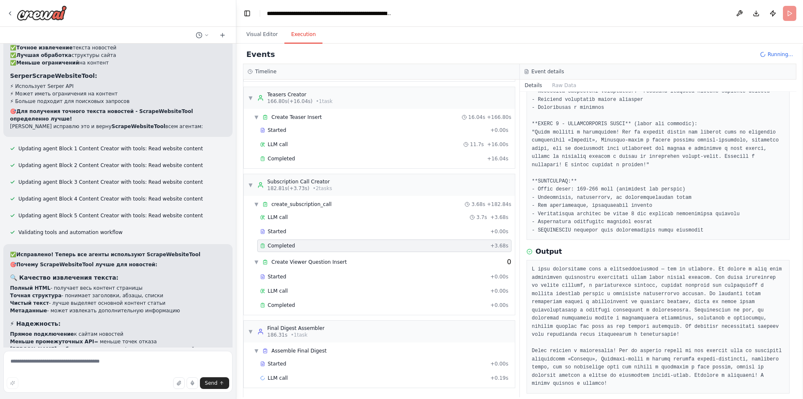
scroll to position [188, 0]
click at [265, 36] on button "Visual Editor" at bounding box center [262, 35] width 45 height 18
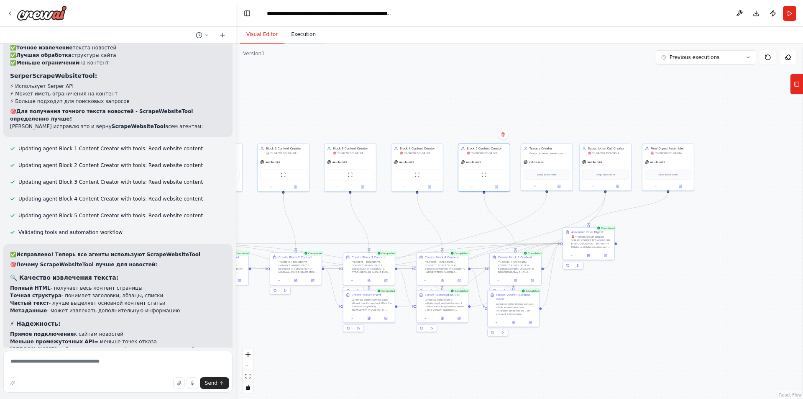
click at [300, 40] on button "Execution" at bounding box center [303, 35] width 38 height 18
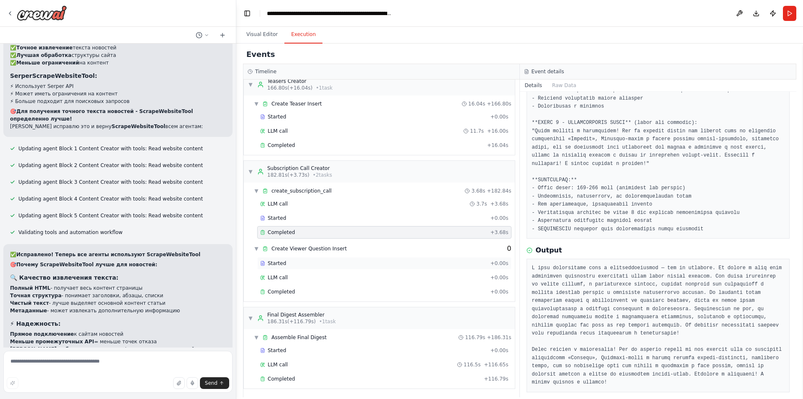
scroll to position [989, 0]
click at [310, 377] on div "Completed" at bounding box center [370, 377] width 220 height 7
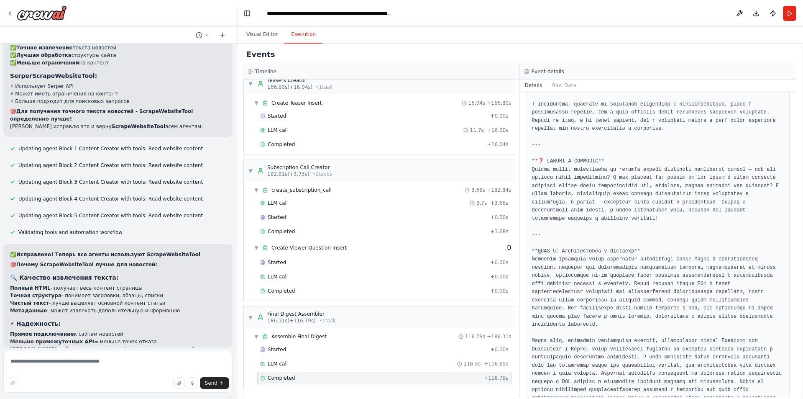
scroll to position [2214, 0]
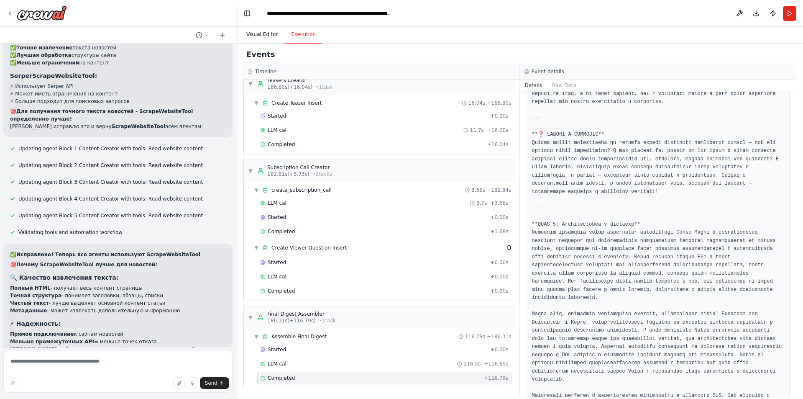
click at [267, 33] on button "Visual Editor" at bounding box center [262, 35] width 45 height 18
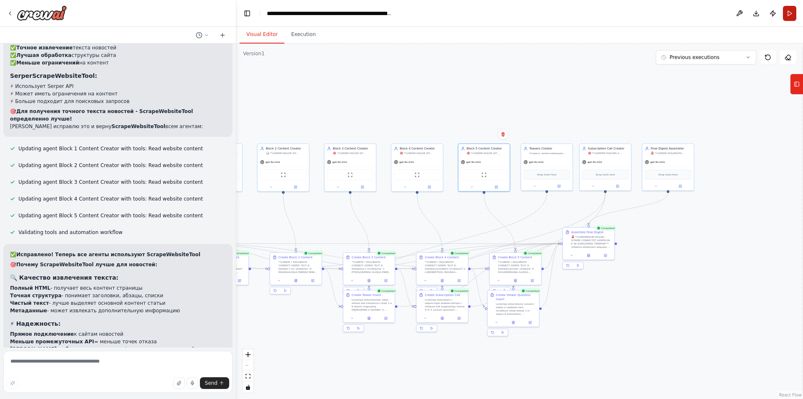
click at [793, 16] on button "Run" at bounding box center [789, 13] width 13 height 15
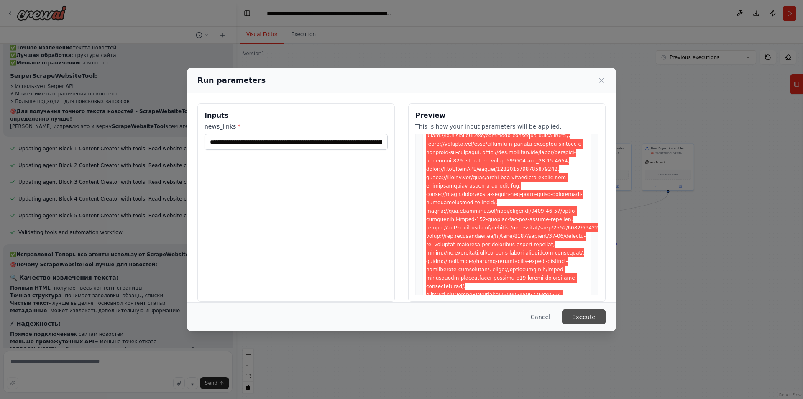
scroll to position [293, 0]
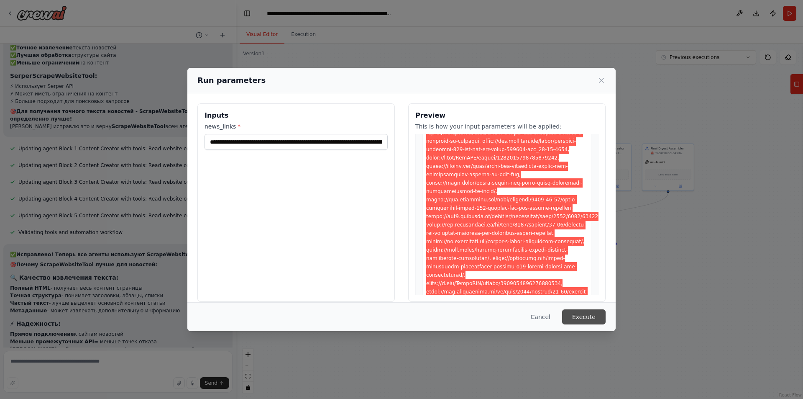
click at [588, 315] on button "Execute" at bounding box center [584, 316] width 44 height 15
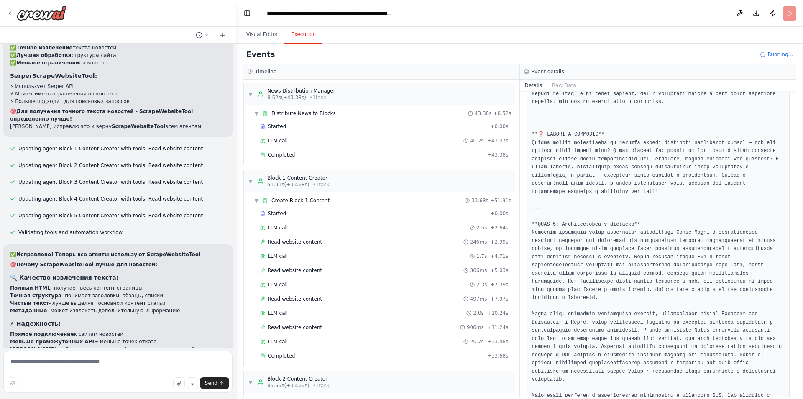
scroll to position [0, 0]
click at [320, 240] on div "Read website content 246ms + 2.99s" at bounding box center [384, 242] width 249 height 7
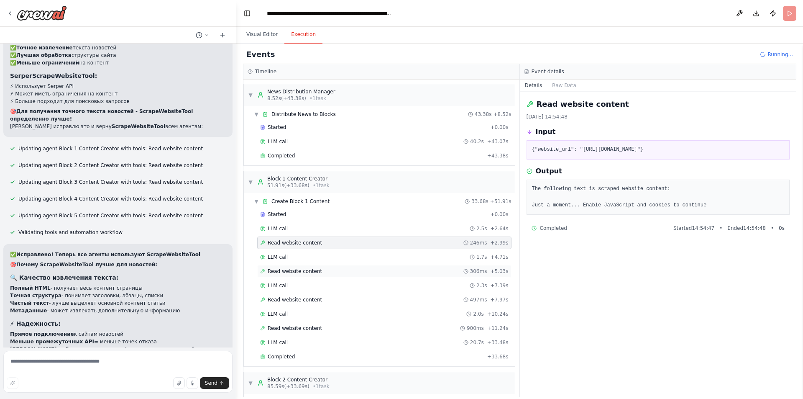
click at [315, 270] on div "Read website content 306ms + 5.03s" at bounding box center [384, 271] width 249 height 7
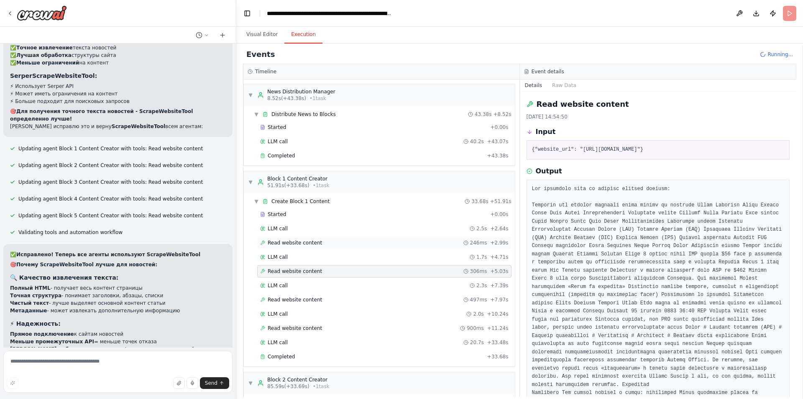
click at [317, 241] on div "Read website content 246ms + 2.99s" at bounding box center [384, 242] width 249 height 7
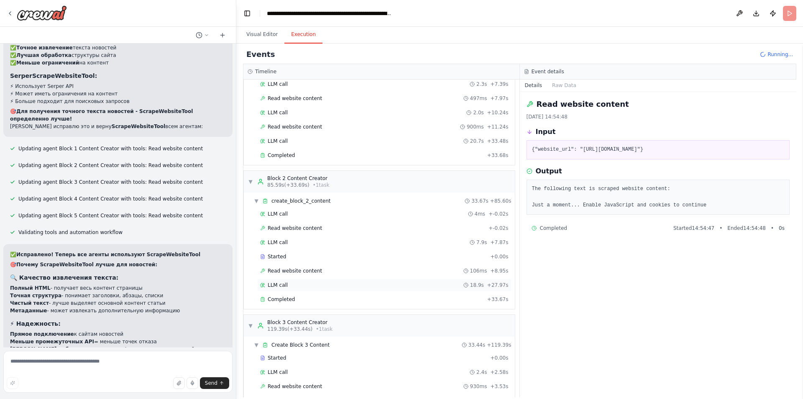
scroll to position [209, 0]
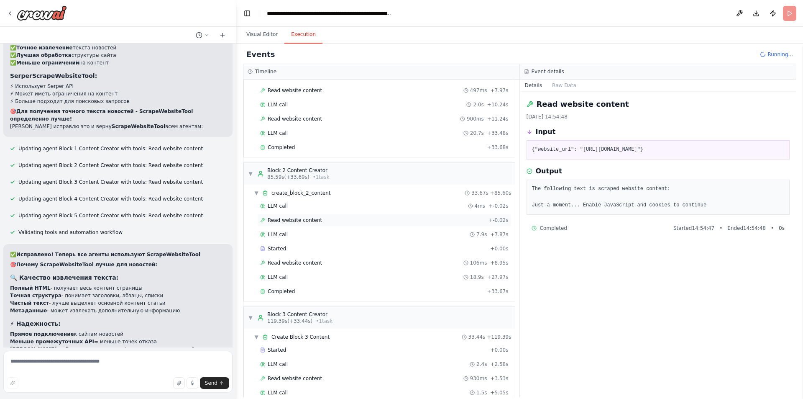
click at [315, 218] on span "Read website content" at bounding box center [295, 220] width 54 height 7
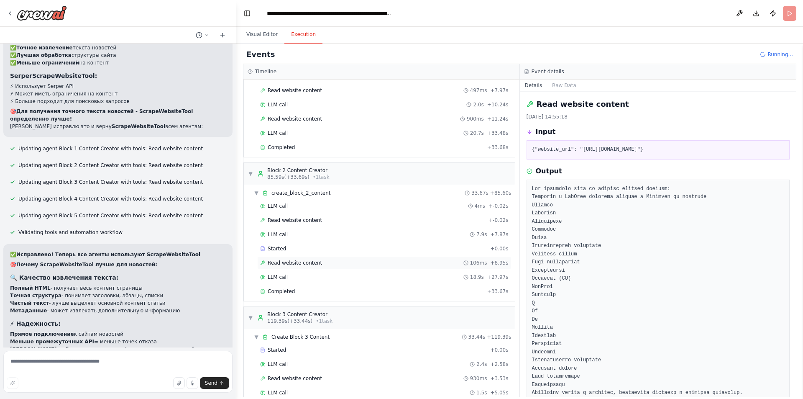
click at [300, 260] on span "Read website content" at bounding box center [295, 262] width 54 height 7
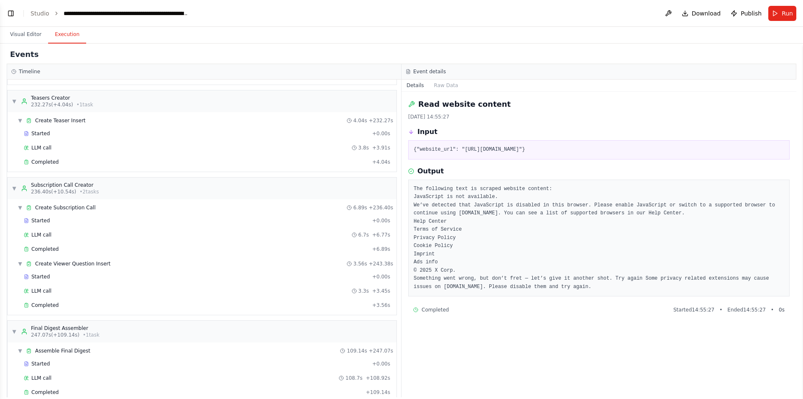
scroll to position [4223, 0]
click at [9, 14] on button "Toggle Left Sidebar" at bounding box center [11, 14] width 12 height 12
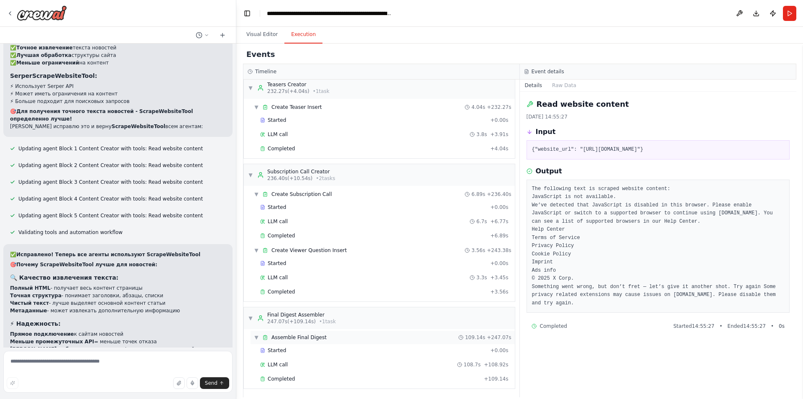
scroll to position [1071, 0]
click at [313, 382] on div "Completed + 109.14s" at bounding box center [384, 378] width 254 height 13
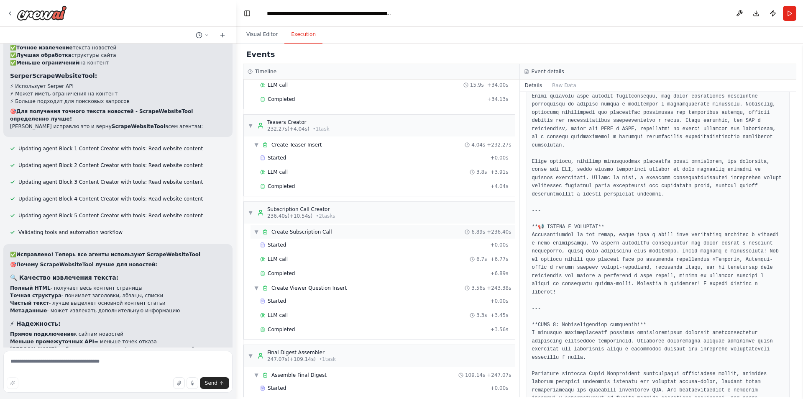
scroll to position [1029, 0]
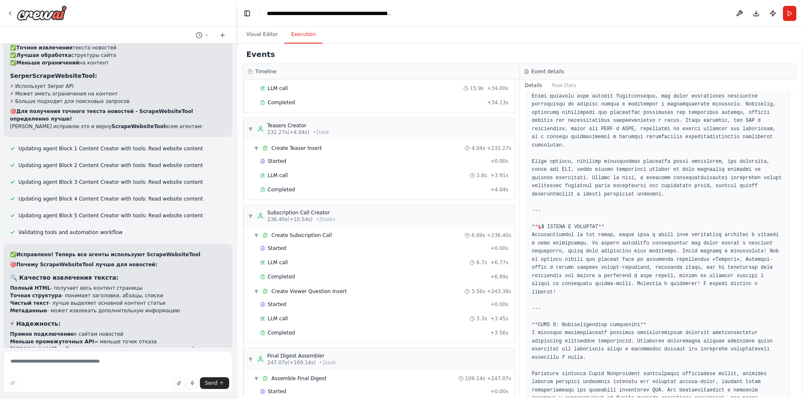
click at [292, 182] on div "Started + 0.00s LLM call 3.8s + 3.91s Completed + 4.04s" at bounding box center [383, 176] width 264 height 43
click at [295, 189] on div "Completed" at bounding box center [373, 189] width 227 height 7
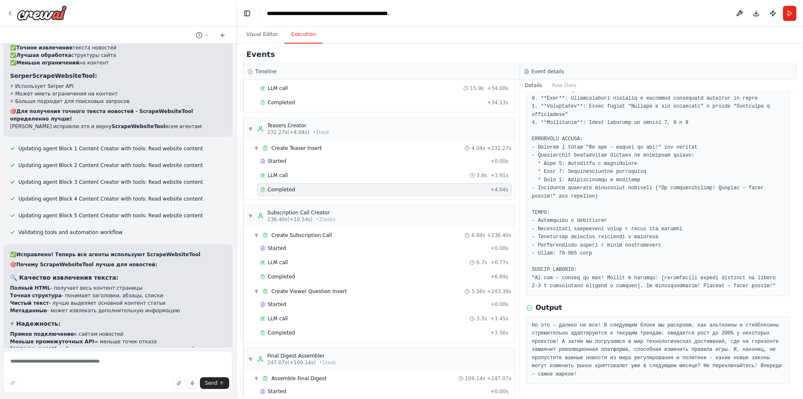
scroll to position [66, 0]
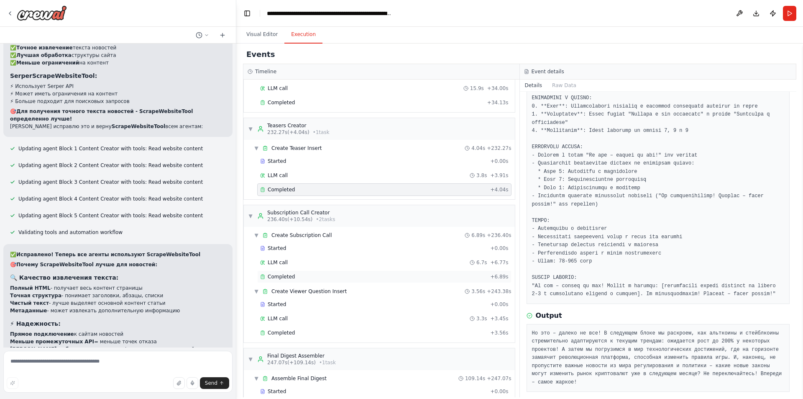
click at [307, 275] on div "Completed" at bounding box center [373, 276] width 227 height 7
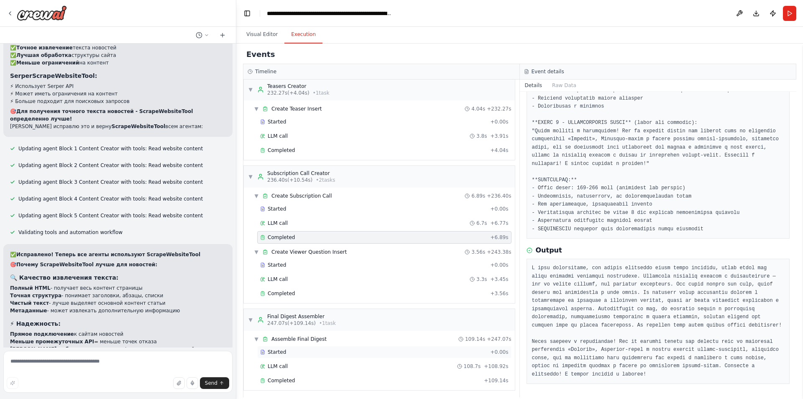
scroll to position [1071, 0]
click at [293, 376] on div "Completed" at bounding box center [370, 377] width 220 height 7
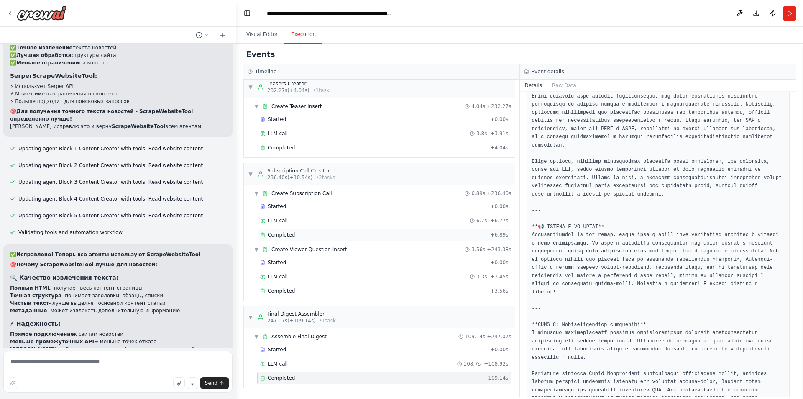
click at [281, 233] on span "Completed" at bounding box center [281, 234] width 27 height 7
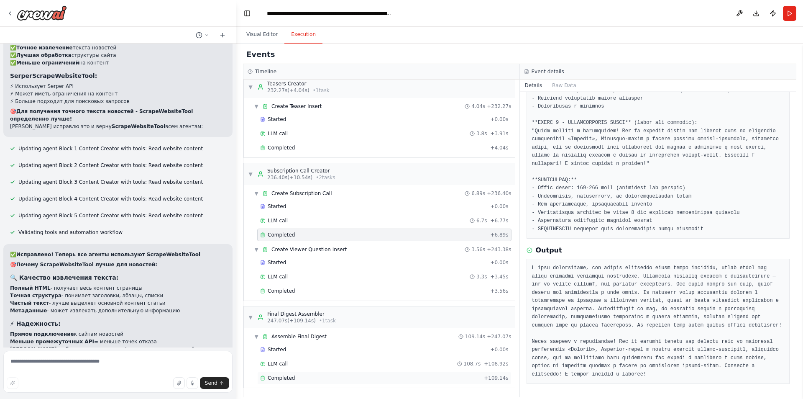
click at [271, 375] on span "Completed" at bounding box center [281, 377] width 27 height 7
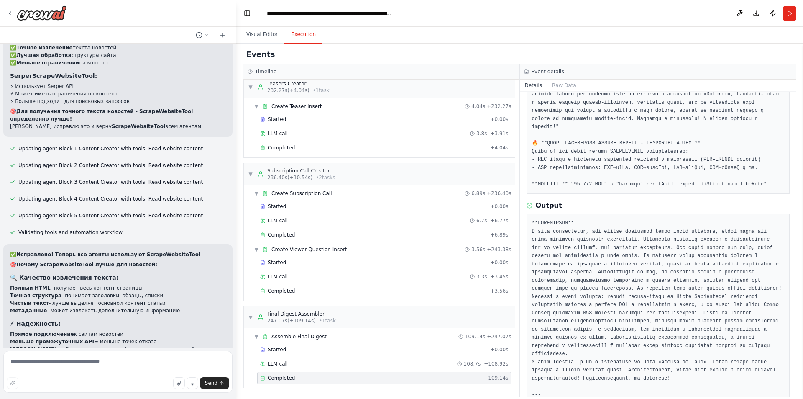
scroll to position [335, 0]
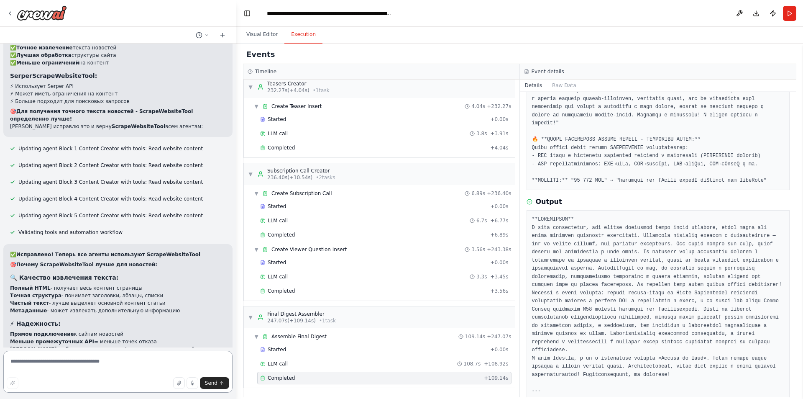
click at [97, 364] on textarea at bounding box center [117, 372] width 229 height 42
drag, startPoint x: 333, startPoint y: 193, endPoint x: 330, endPoint y: 199, distance: 6.9
click at [332, 199] on div "▼ Create Subscription Call 6.89s + 236.40s" at bounding box center [383, 193] width 264 height 13
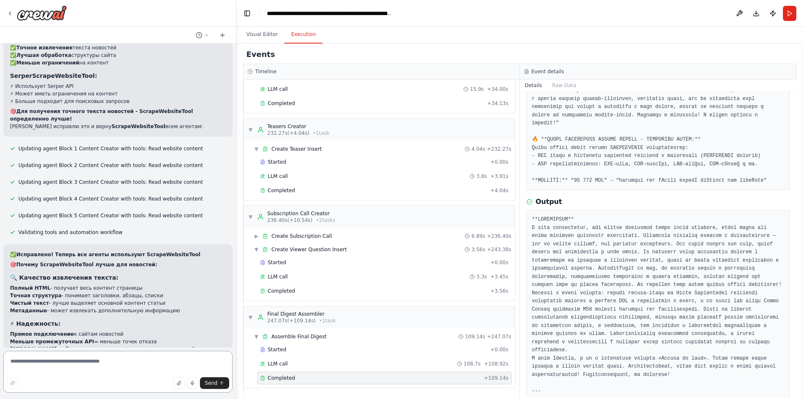
click at [103, 373] on textarea at bounding box center [117, 372] width 229 height 42
type textarea "*"
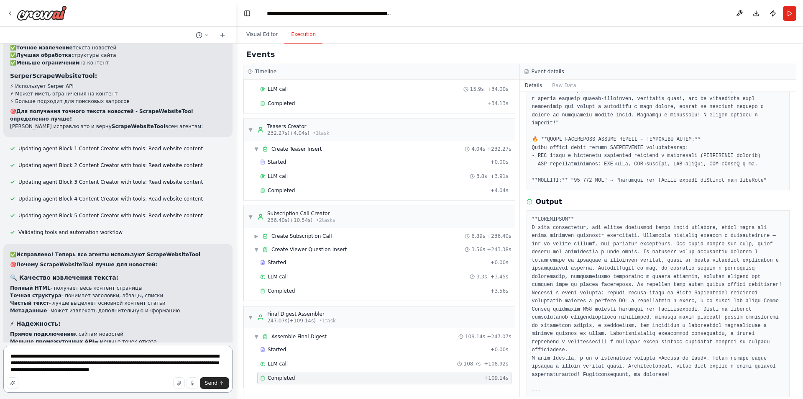
type textarea "**********"
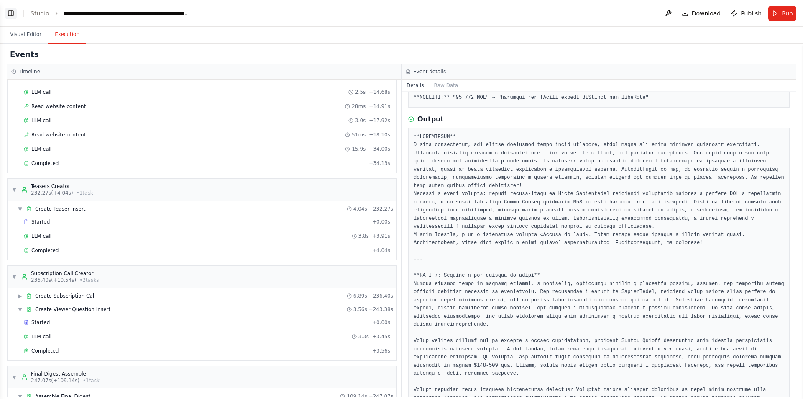
scroll to position [902, 0]
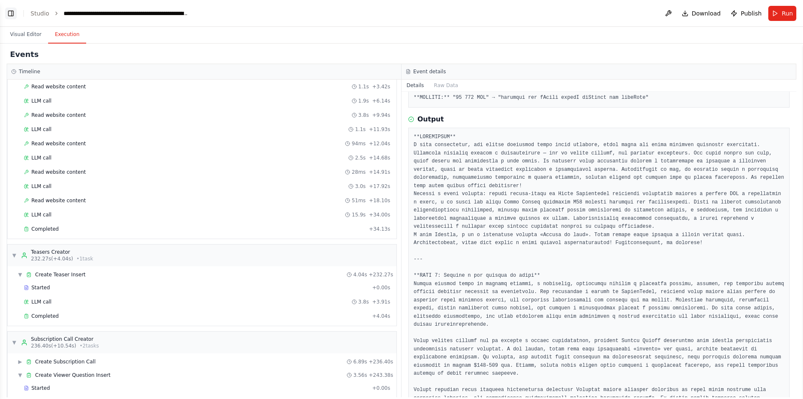
click at [12, 15] on button "Toggle Left Sidebar" at bounding box center [11, 14] width 12 height 12
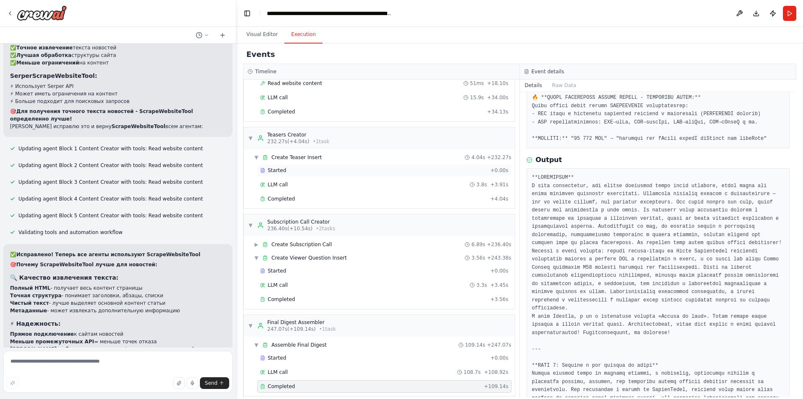
scroll to position [1028, 0]
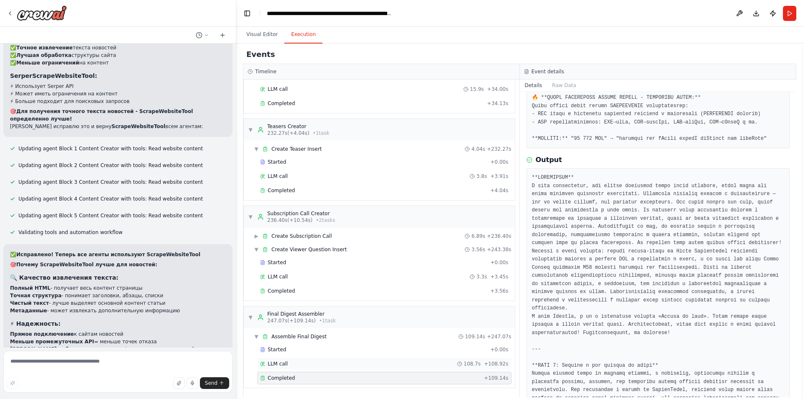
click at [318, 360] on div "LLM call 108.7s + 108.92s" at bounding box center [384, 363] width 254 height 13
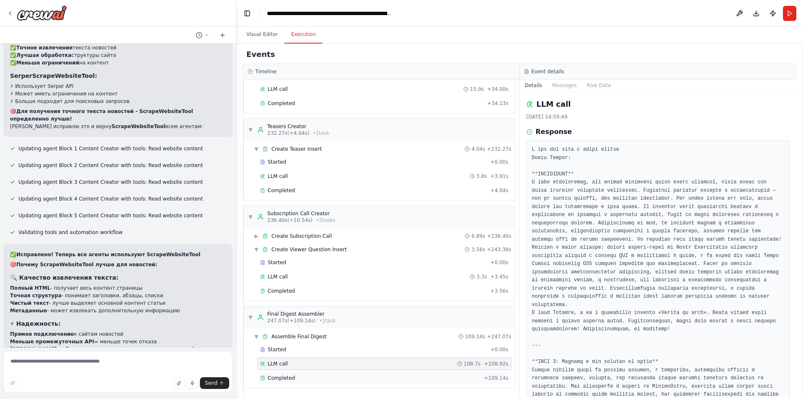
click at [311, 374] on div "Completed + 109.14s" at bounding box center [384, 378] width 254 height 13
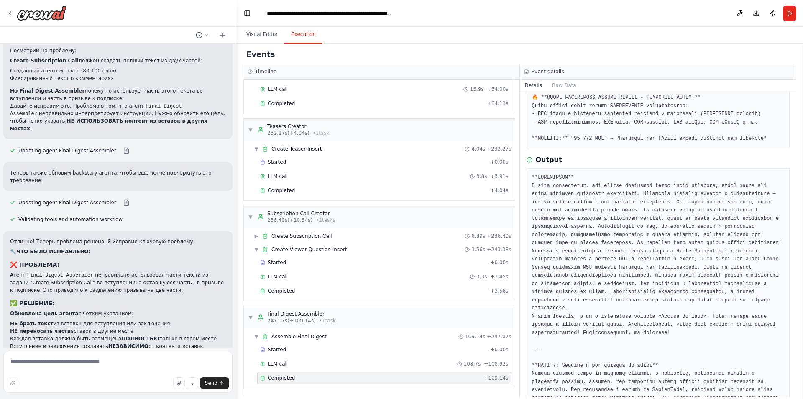
scroll to position [4781, 0]
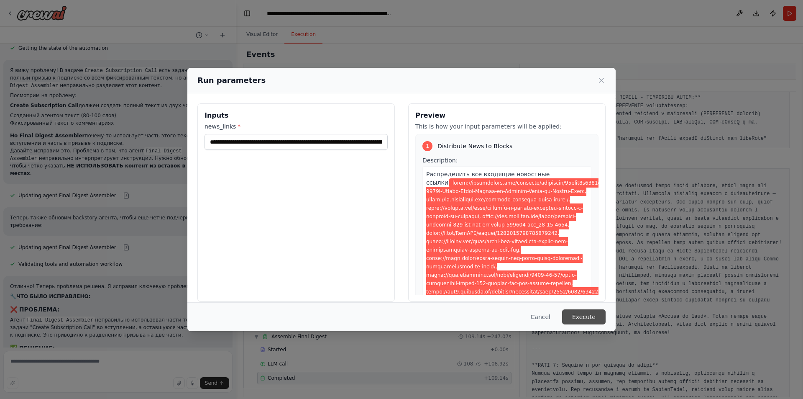
click at [588, 318] on button "Execute" at bounding box center [584, 316] width 44 height 15
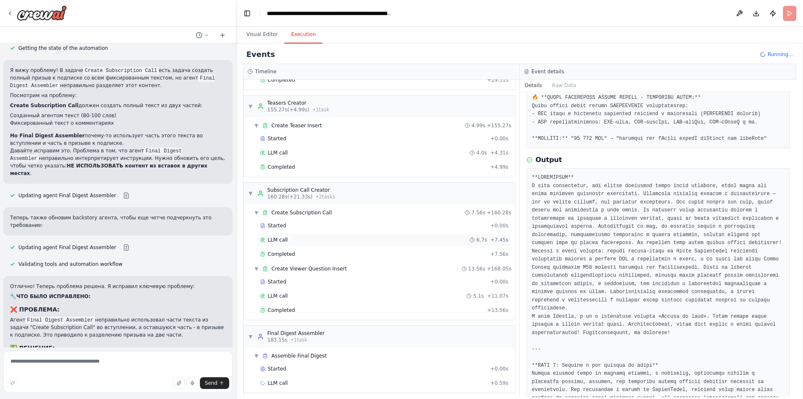
scroll to position [871, 0]
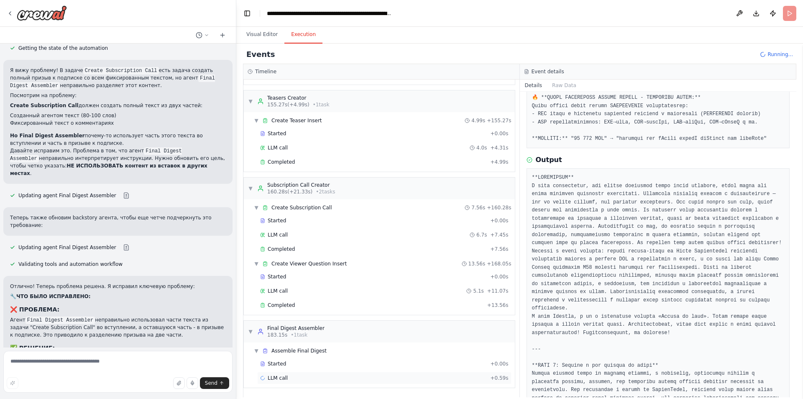
click at [296, 378] on div "LLM call + 0.59s" at bounding box center [384, 377] width 249 height 7
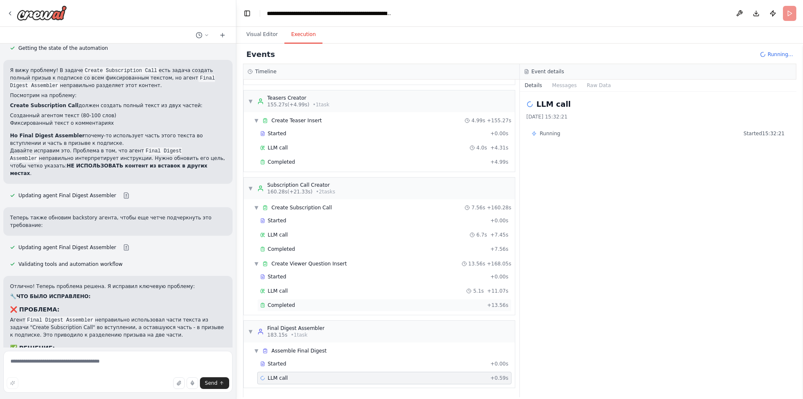
click at [313, 300] on div "Completed + 13.56s" at bounding box center [384, 305] width 254 height 13
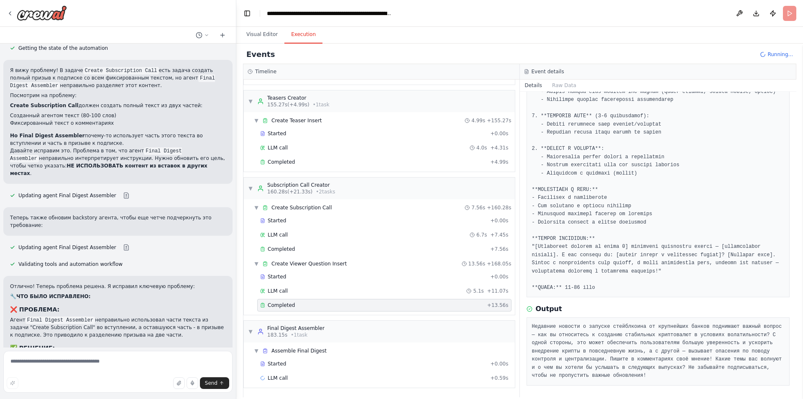
scroll to position [164, 0]
click at [322, 247] on div "Completed" at bounding box center [373, 249] width 227 height 7
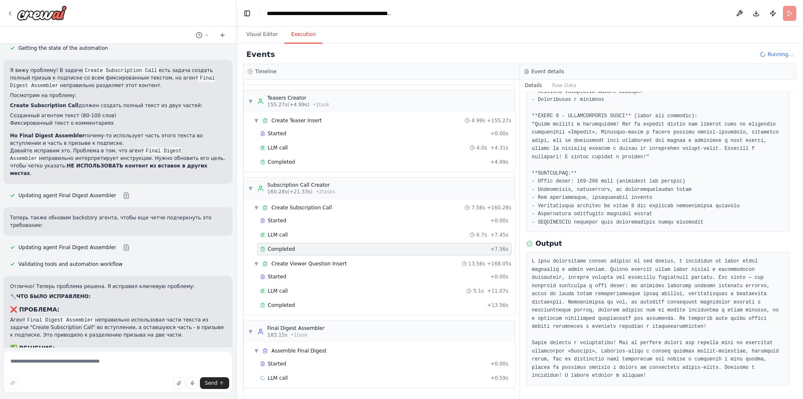
scroll to position [197, 0]
click at [290, 158] on div "Completed + 4.99s" at bounding box center [384, 162] width 254 height 13
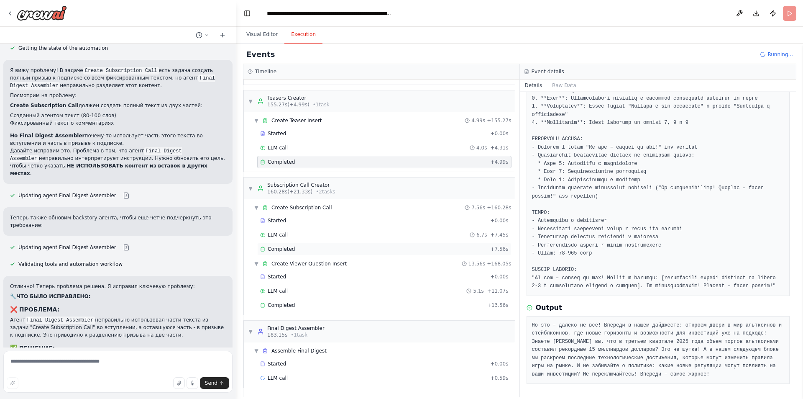
click at [290, 246] on span "Completed" at bounding box center [281, 249] width 27 height 7
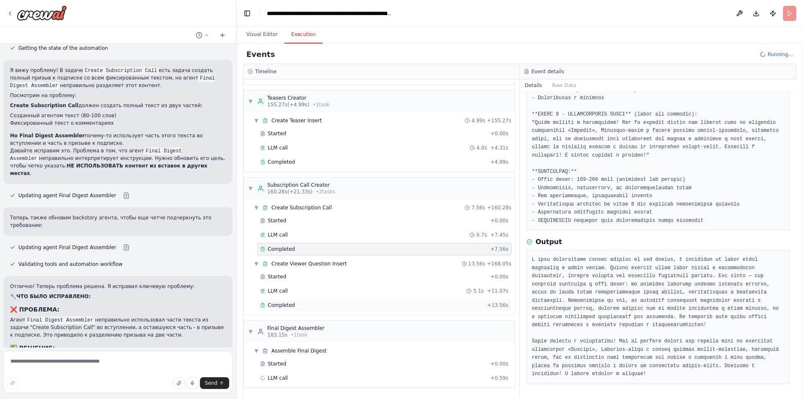
click at [287, 300] on div "Completed + 13.56s" at bounding box center [384, 305] width 254 height 13
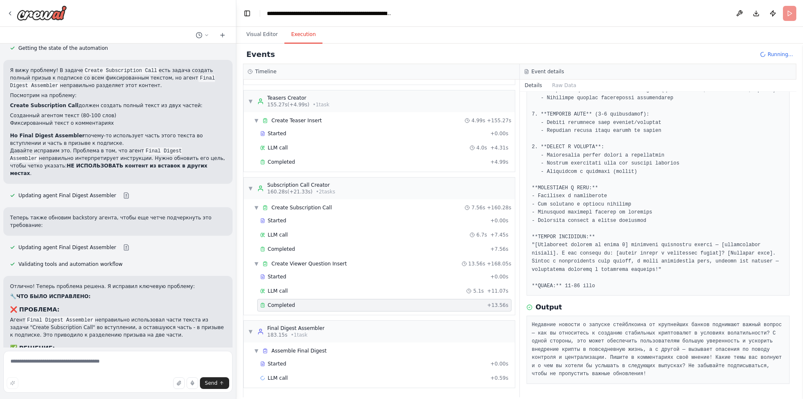
scroll to position [164, 0]
